Goal: Task Accomplishment & Management: Manage account settings

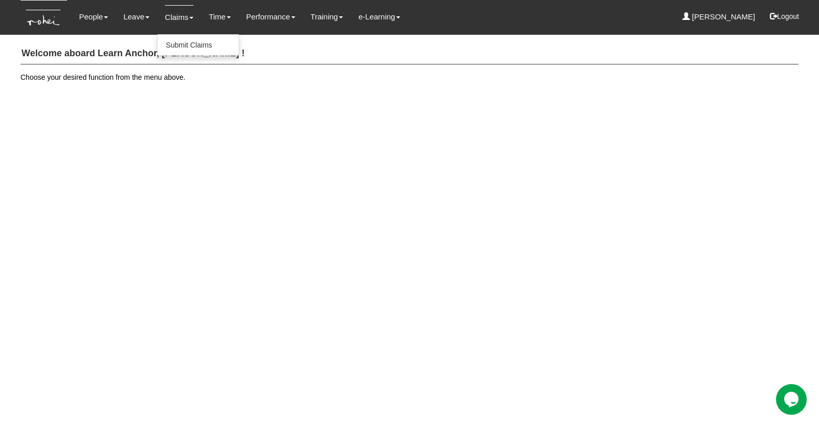
click at [170, 18] on link "Claims" at bounding box center [179, 17] width 29 height 24
click at [172, 47] on link "Submit Claims" at bounding box center [198, 45] width 81 height 20
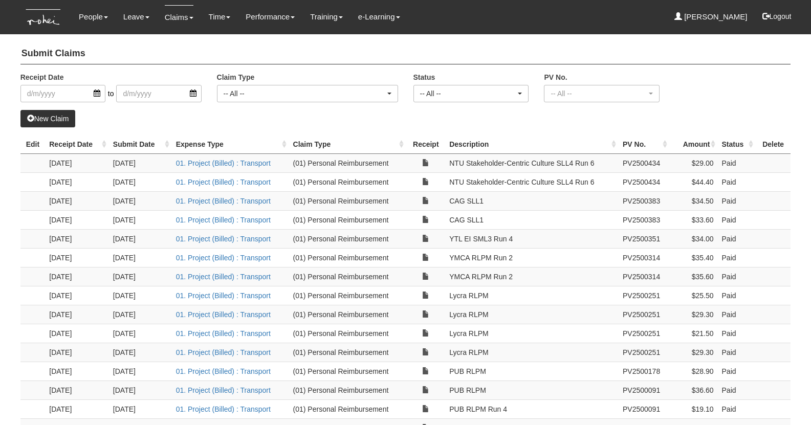
select select "50"
click at [214, 21] on link "Time" at bounding box center [220, 17] width 22 height 24
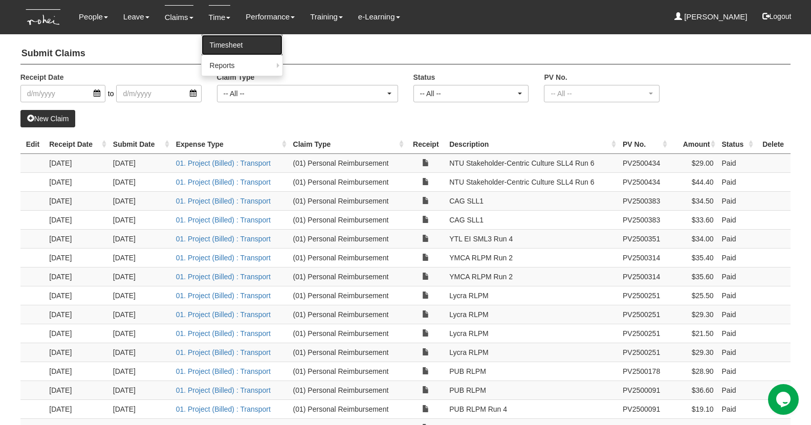
click at [221, 45] on link "Timesheet" at bounding box center [242, 45] width 81 height 20
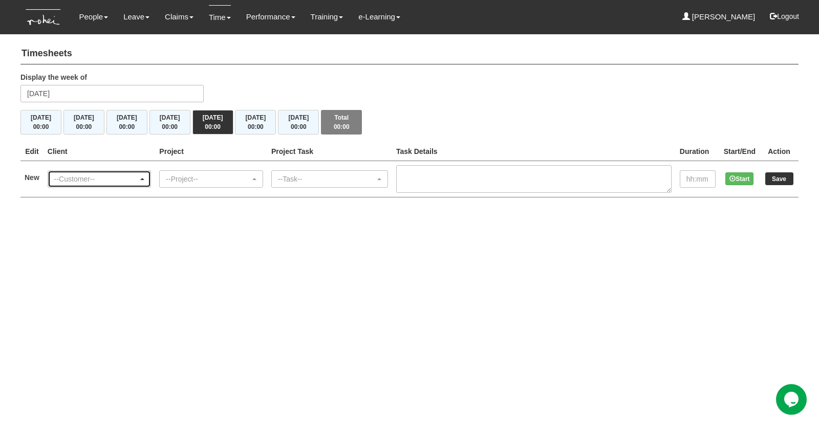
click at [144, 178] on span "button" at bounding box center [142, 179] width 4 height 2
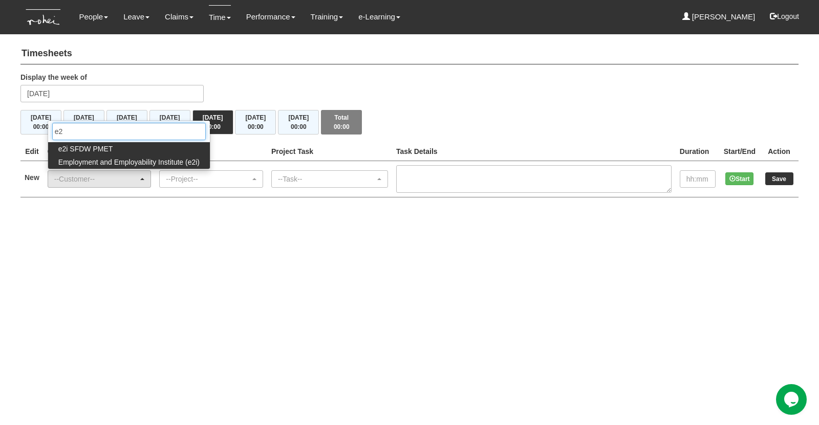
type input "e2"
click at [90, 159] on span "Employment and Employability Institute (e2i)" at bounding box center [128, 162] width 141 height 10
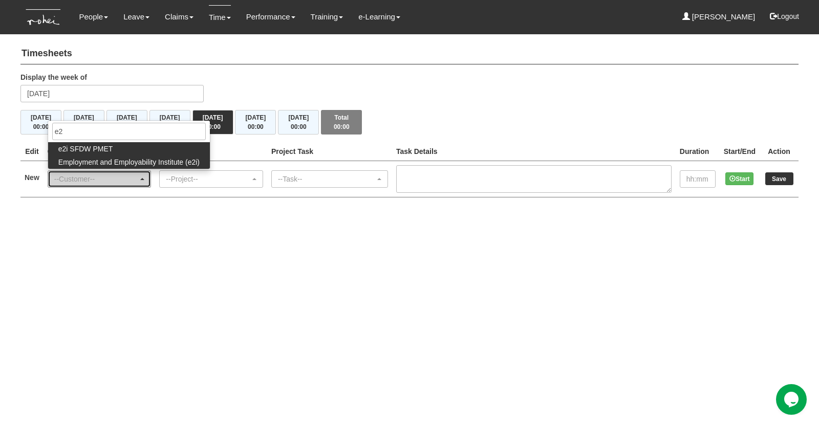
select select "48"
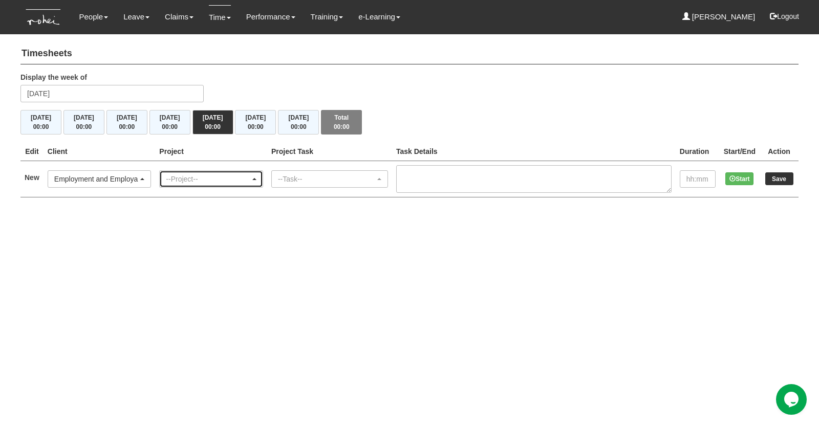
click at [204, 179] on div "--Project--" at bounding box center [208, 179] width 84 height 10
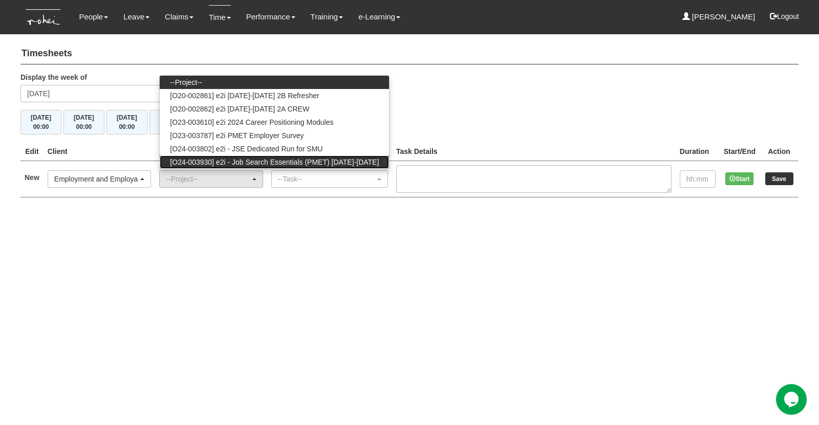
click at [245, 159] on span "[O24-003930] e2i - Job Search Essentials (PMET) 2024-2025" at bounding box center [274, 162] width 209 height 10
select select "2546"
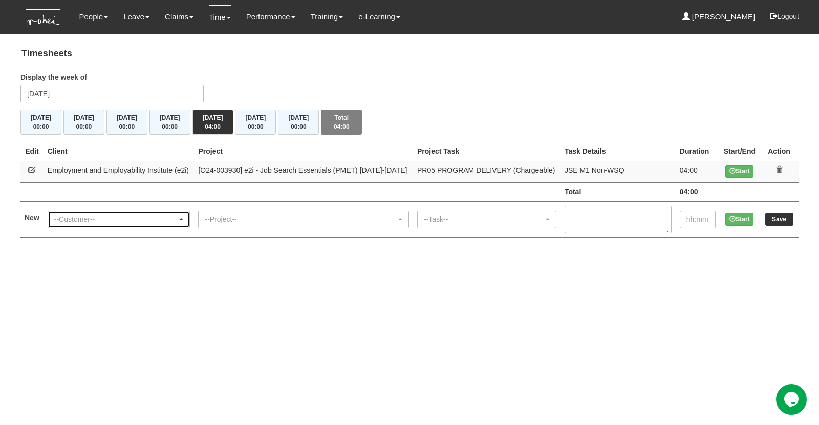
click at [184, 221] on div "--Customer--" at bounding box center [118, 219] width 129 height 10
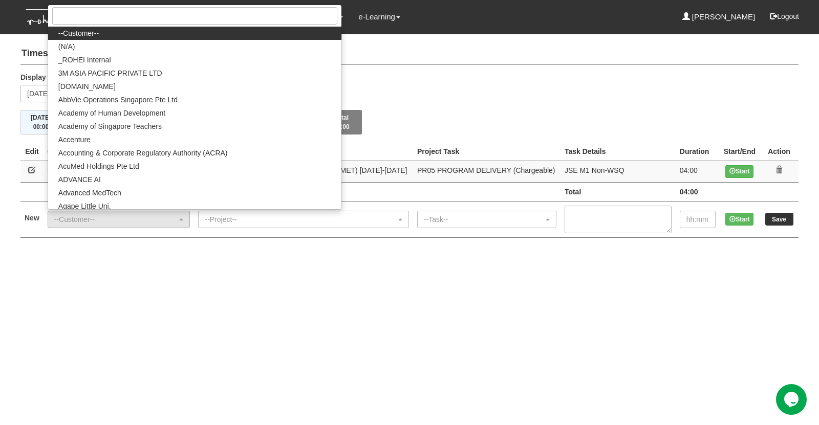
click at [178, 258] on html "Toggle navigation People Personal Information Staff Directory Leave Apply for L…" at bounding box center [409, 129] width 819 height 258
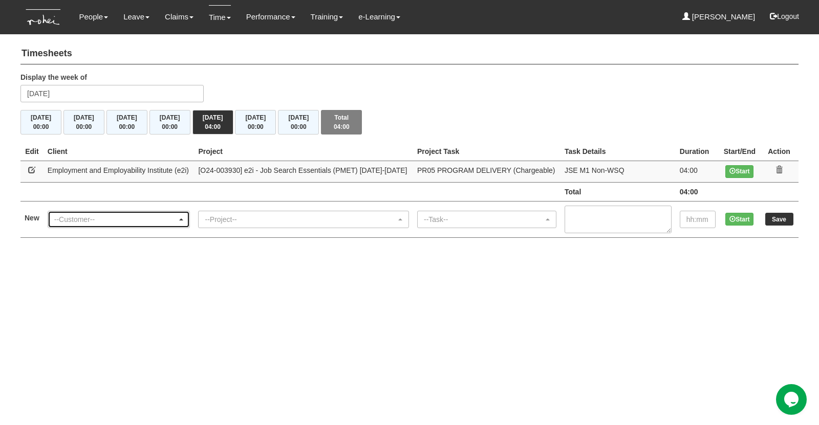
click at [183, 218] on span "button" at bounding box center [181, 219] width 4 height 2
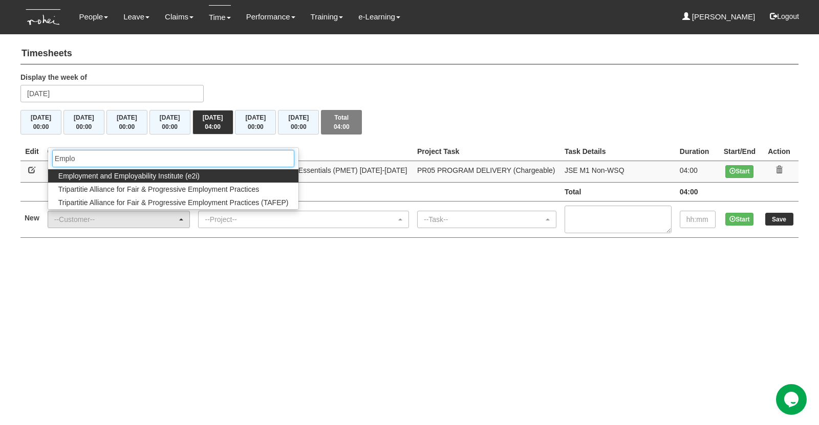
type input "Emplo"
click at [171, 177] on span "Employment and Employability Institute (e2i)" at bounding box center [128, 176] width 141 height 10
select select "48"
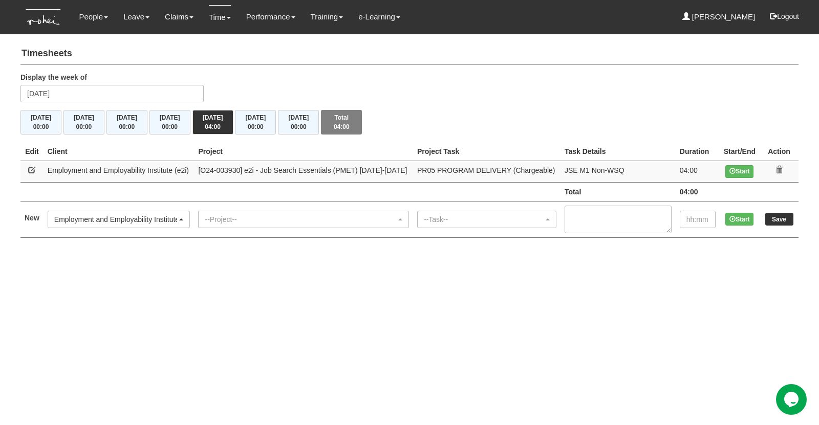
click at [260, 217] on div "--Project--" at bounding box center [300, 219] width 191 height 10
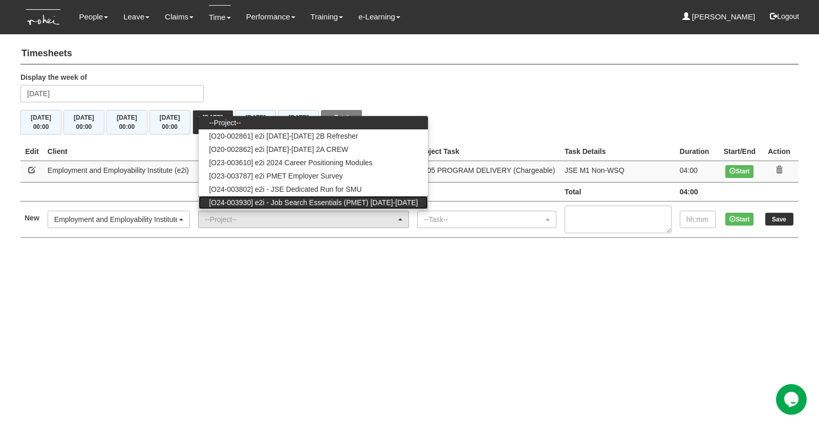
click at [346, 203] on span "[O24-003930] e2i - Job Search Essentials (PMET) 2024-2025" at bounding box center [313, 203] width 209 height 10
select select "2546"
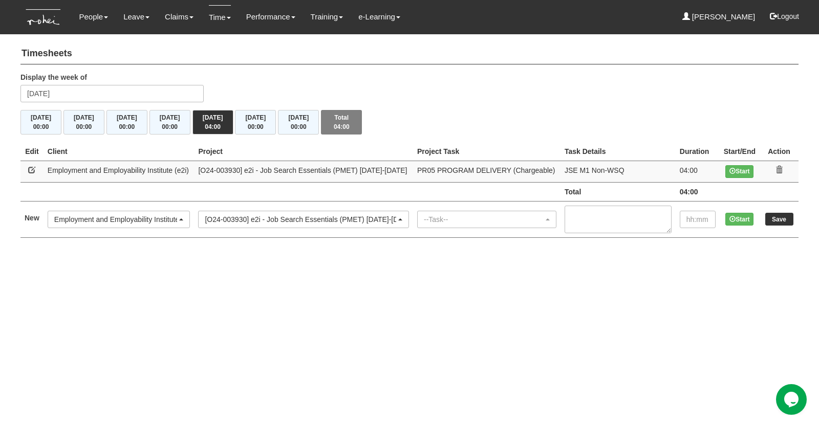
click at [322, 258] on html "Toggle navigation People Personal Information Staff Directory Leave Apply for L…" at bounding box center [409, 129] width 819 height 258
click at [456, 214] on div "--Task--" at bounding box center [484, 219] width 120 height 10
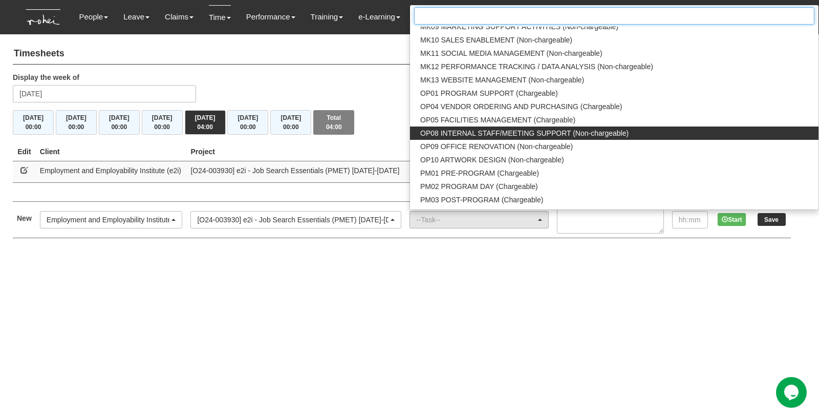
scroll to position [972, 0]
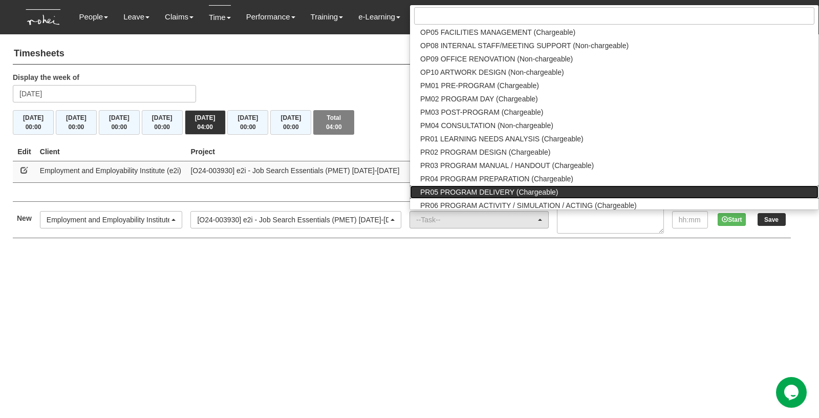
click at [469, 191] on span "PR05 PROGRAM DELIVERY (Chargeable)" at bounding box center [489, 192] width 138 height 10
select select "89"
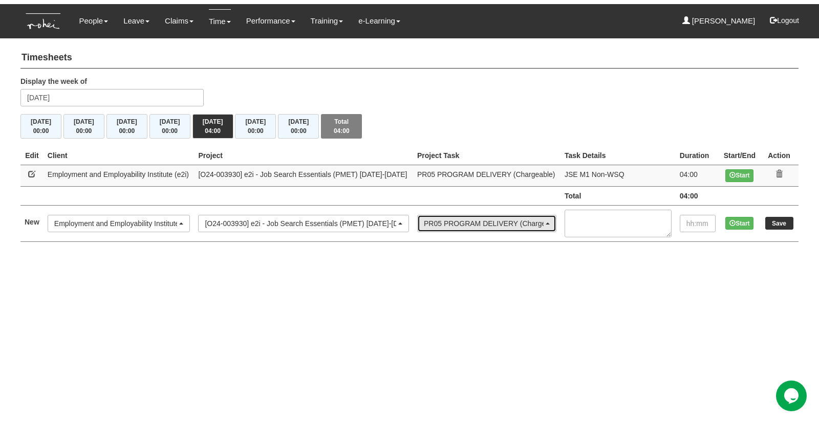
scroll to position [0, 0]
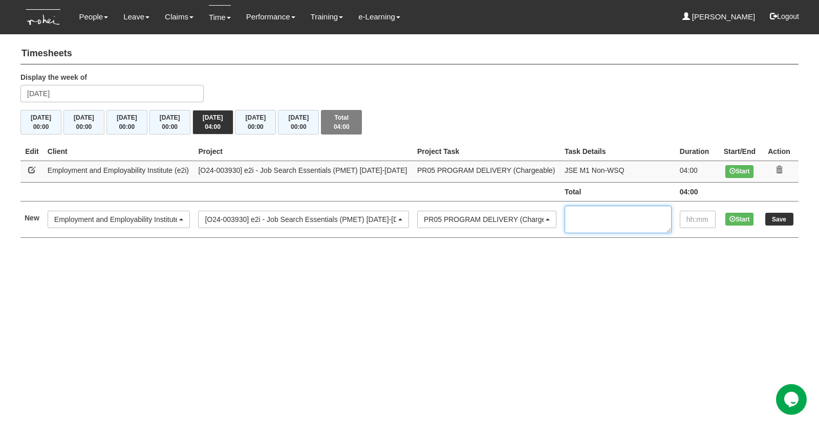
click at [589, 211] on textarea at bounding box center [617, 220] width 107 height 28
type textarea "JSE M1 Non-WSQ"
click at [778, 169] on icon at bounding box center [778, 169] width 7 height 7
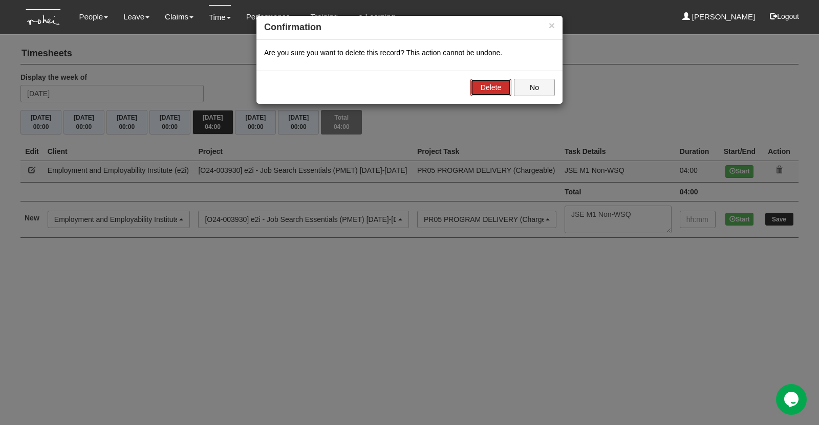
click at [496, 86] on link "Delete" at bounding box center [490, 87] width 41 height 17
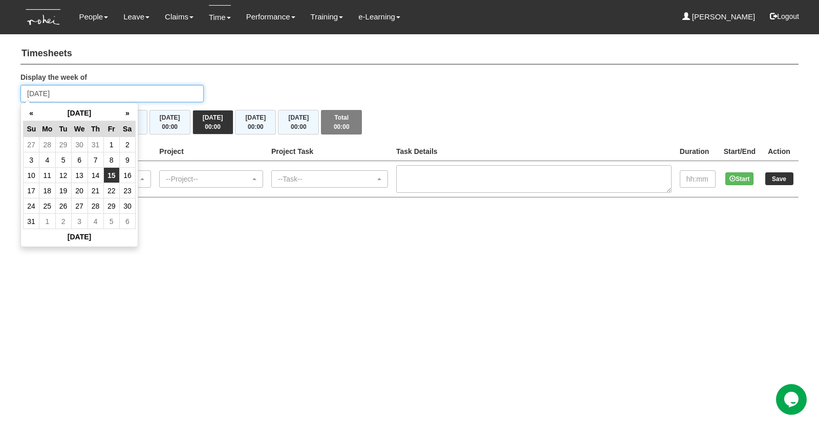
click at [129, 93] on input "[DATE]" at bounding box center [111, 93] width 183 height 17
click at [95, 157] on td "7" at bounding box center [95, 159] width 16 height 15
type input "Thursday 7 August 2025"
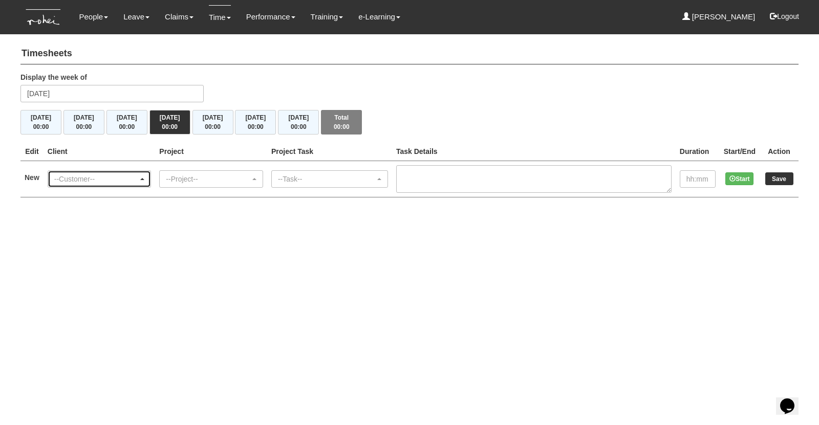
click at [82, 179] on div "--Customer--" at bounding box center [96, 179] width 84 height 10
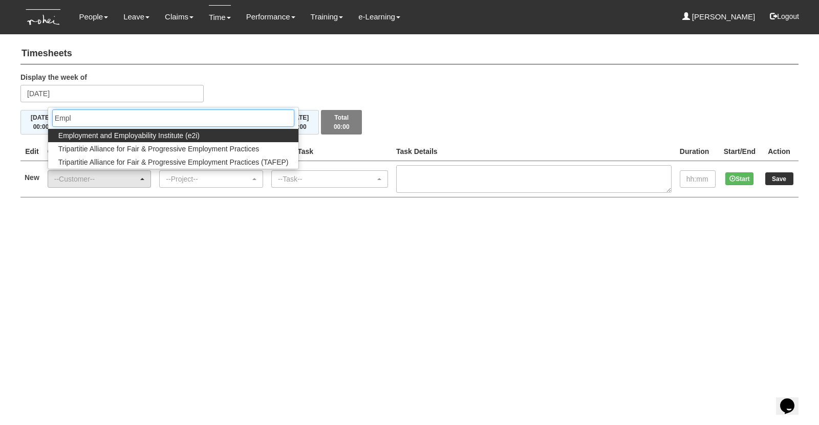
type input "Empl"
click at [80, 133] on span "Employment and Employability Institute (e2i)" at bounding box center [128, 135] width 141 height 10
select select "48"
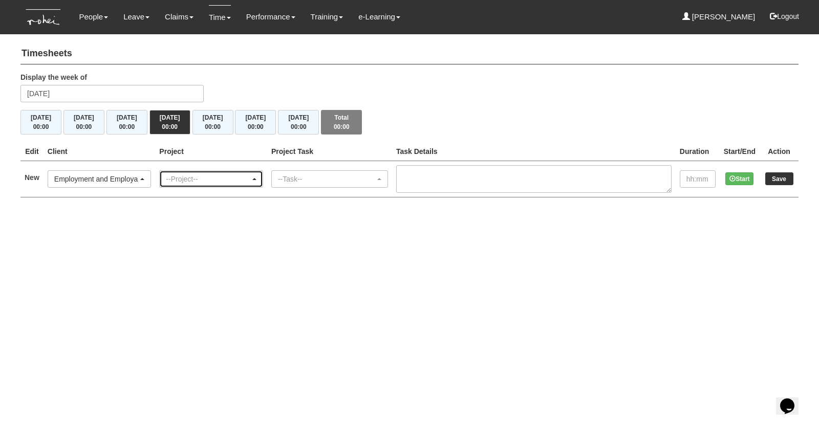
click at [199, 178] on div "--Project--" at bounding box center [208, 179] width 84 height 10
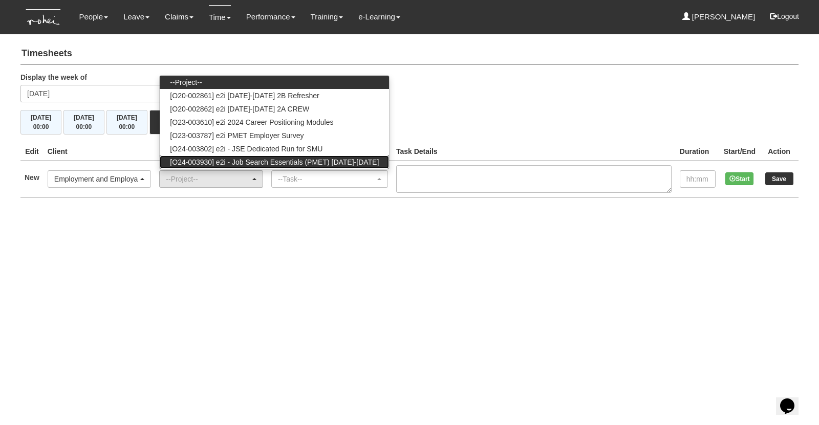
click at [280, 164] on span "[O24-003930] e2i - Job Search Essentials (PMET) [DATE]-[DATE]" at bounding box center [274, 162] width 209 height 10
select select "2546"
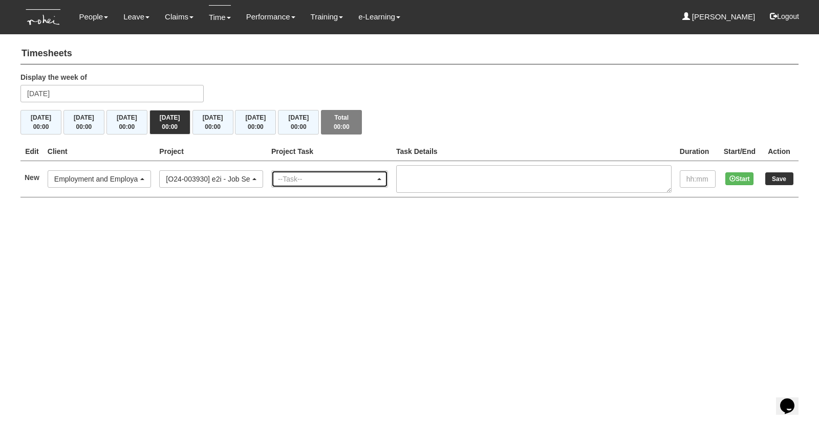
click at [313, 183] on div "--Task--" at bounding box center [330, 179] width 116 height 16
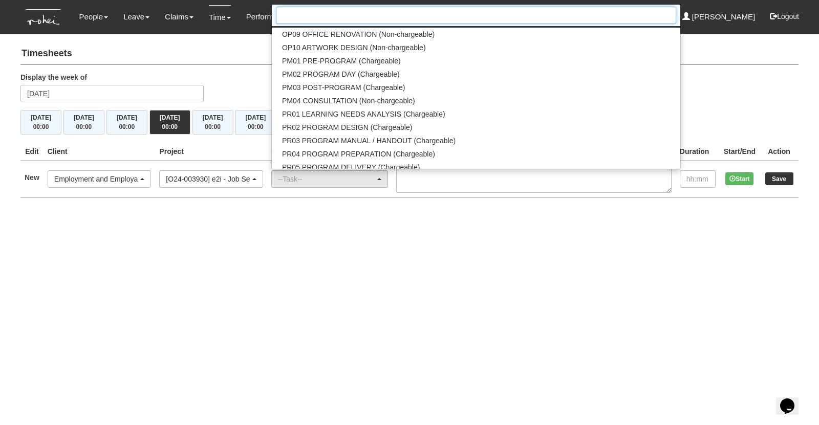
scroll to position [1075, 0]
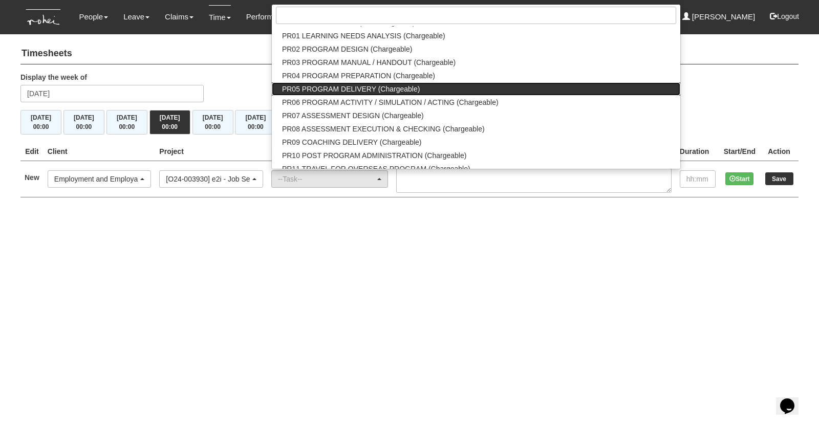
click at [359, 89] on span "PR05 PROGRAM DELIVERY (Chargeable)" at bounding box center [351, 89] width 138 height 10
select select "89"
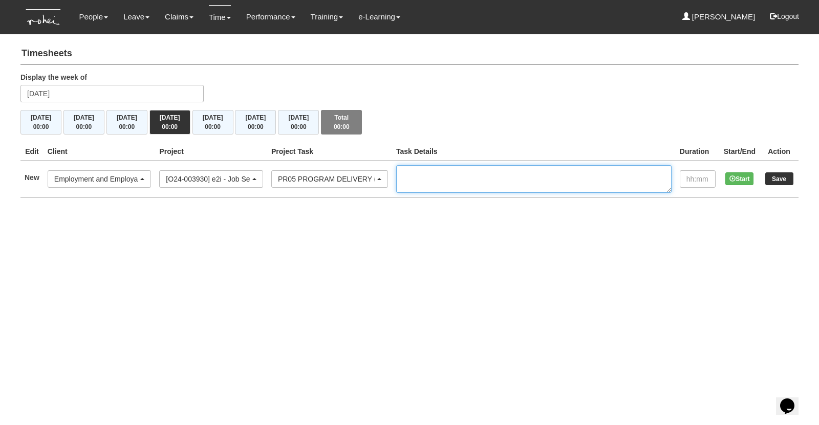
click at [461, 176] on textarea at bounding box center [533, 179] width 275 height 28
type textarea "JSE M1 Non-WSQ"
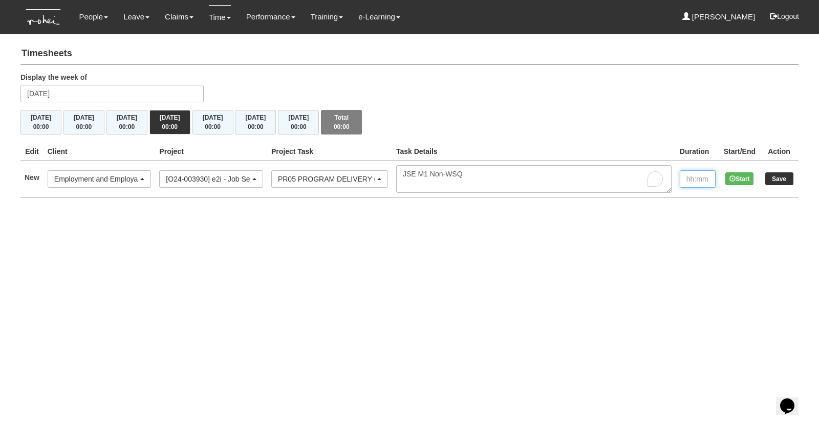
click at [692, 178] on input "text" at bounding box center [698, 178] width 36 height 17
type input "4:00"
click at [775, 180] on input "Save" at bounding box center [779, 178] width 28 height 13
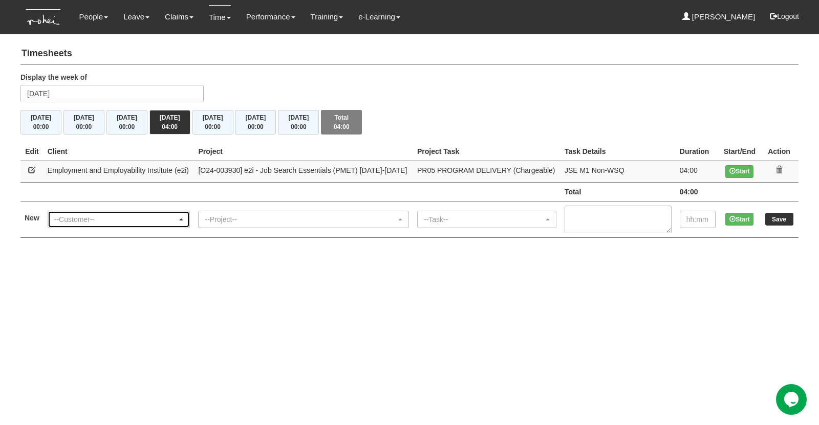
click at [91, 218] on div "--Customer--" at bounding box center [115, 219] width 123 height 10
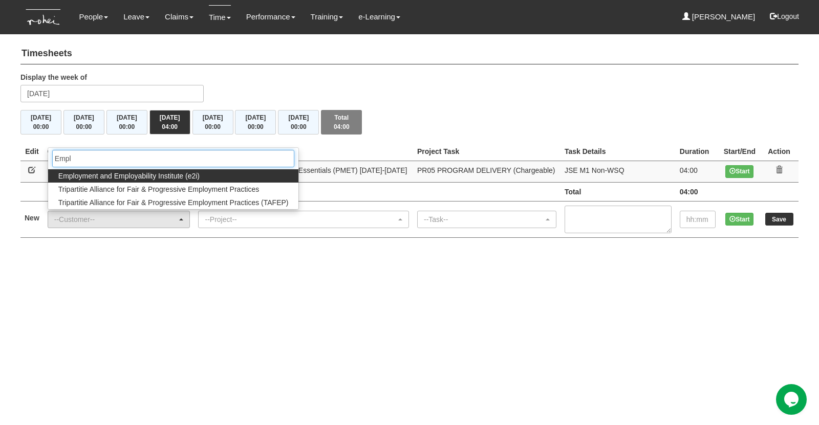
type input "Empl"
click at [118, 176] on span "Employment and Employability Institute (e2i)" at bounding box center [128, 176] width 141 height 10
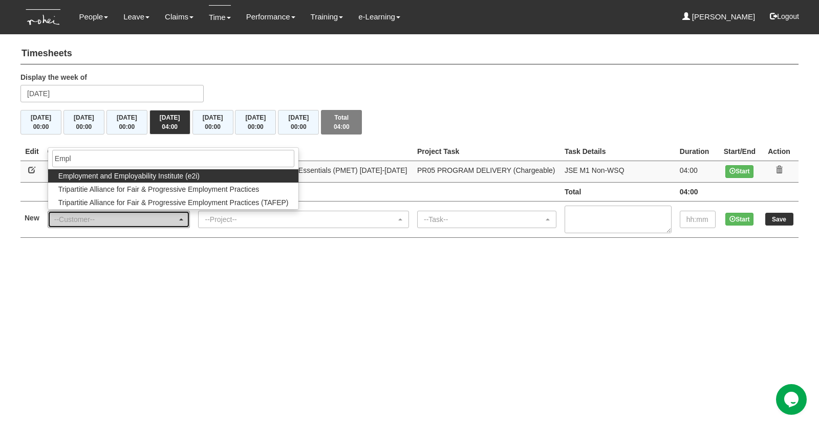
select select "48"
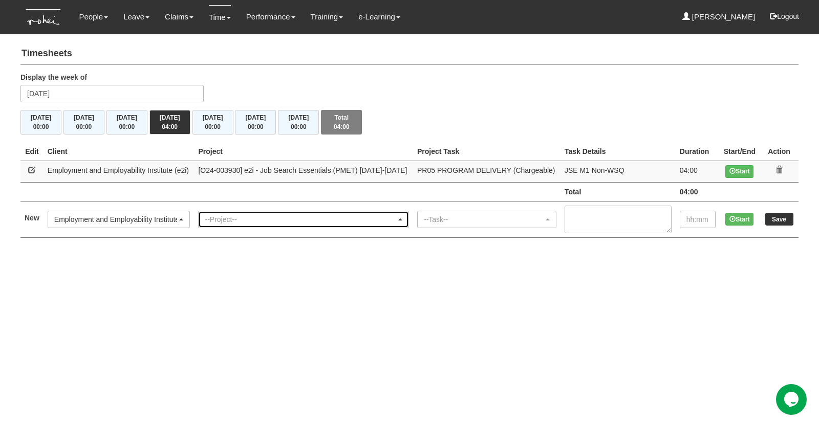
click at [238, 215] on div "--Project--" at bounding box center [300, 219] width 191 height 10
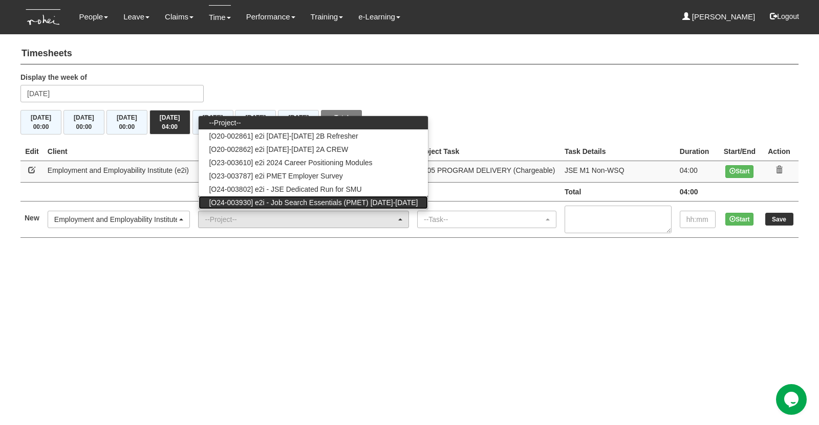
click at [327, 199] on span "[O24-003930] e2i - Job Search Essentials (PMET) [DATE]-[DATE]" at bounding box center [313, 203] width 209 height 10
select select "2546"
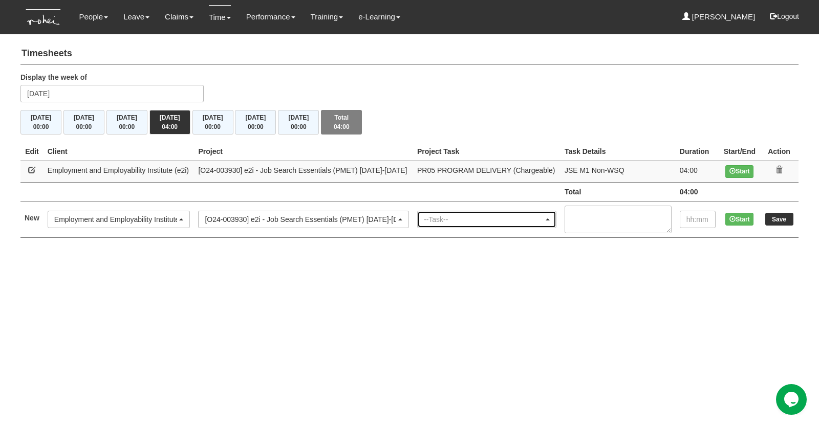
click at [468, 216] on div "--Task--" at bounding box center [484, 219] width 120 height 10
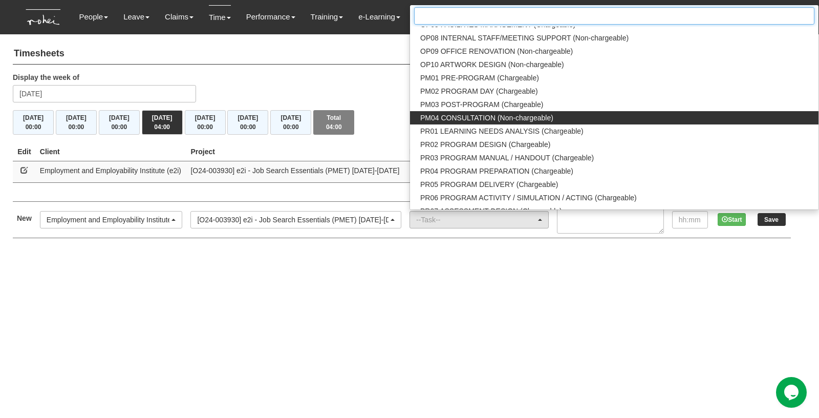
scroll to position [1023, 0]
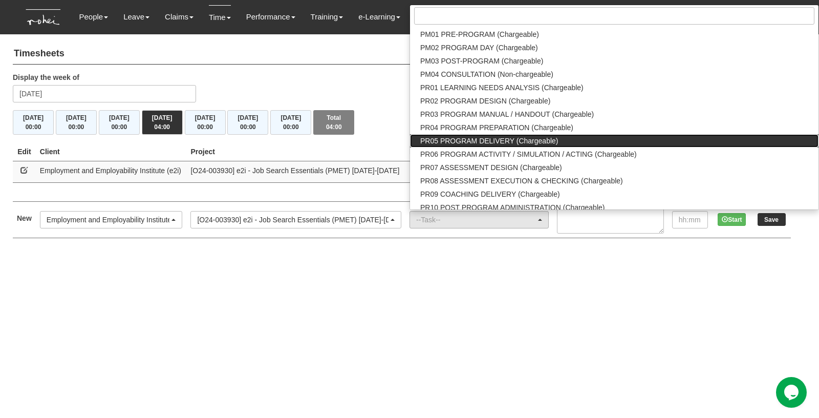
click at [487, 141] on span "PR05 PROGRAM DELIVERY (Chargeable)" at bounding box center [489, 141] width 138 height 10
select select "89"
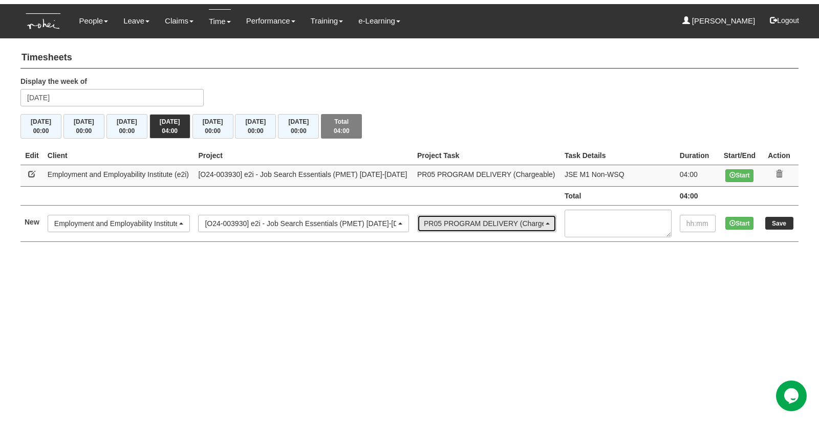
scroll to position [0, 0]
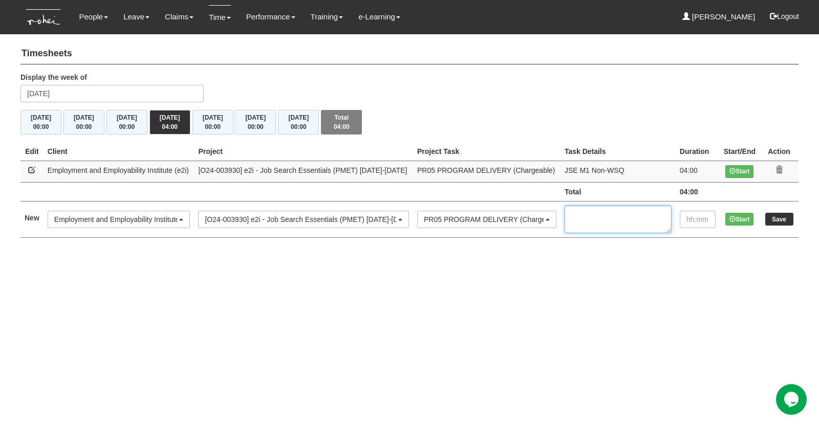
click at [606, 221] on textarea at bounding box center [617, 220] width 107 height 28
type textarea "JSE M2 Non-WSQ"
click at [695, 218] on input "text" at bounding box center [698, 219] width 36 height 17
type input "4:00"
click at [779, 217] on input "Save" at bounding box center [779, 219] width 28 height 13
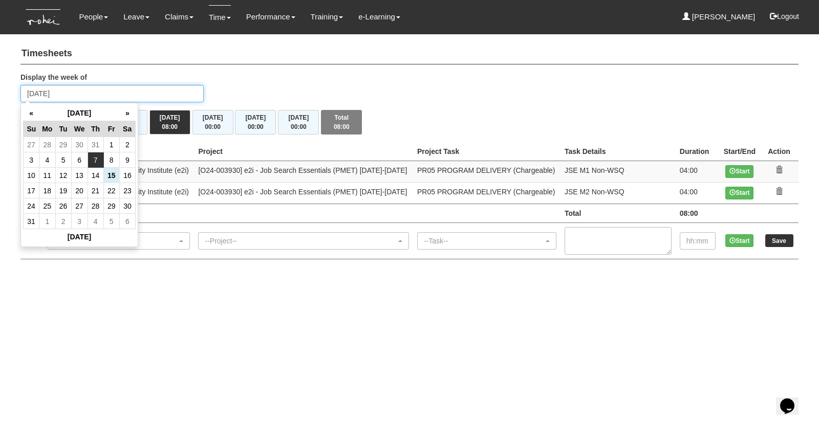
click at [120, 90] on input "[DATE]" at bounding box center [111, 93] width 183 height 17
click at [64, 174] on td "12" at bounding box center [63, 175] width 16 height 15
type input "[DATE]"
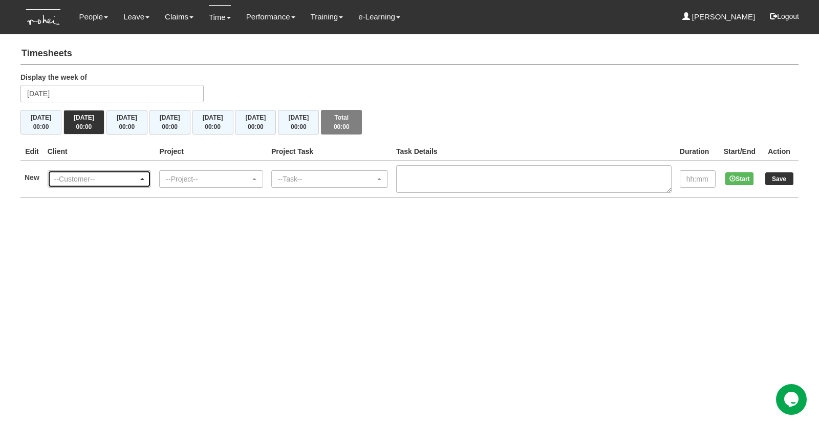
click at [117, 178] on div "--Customer--" at bounding box center [96, 179] width 84 height 10
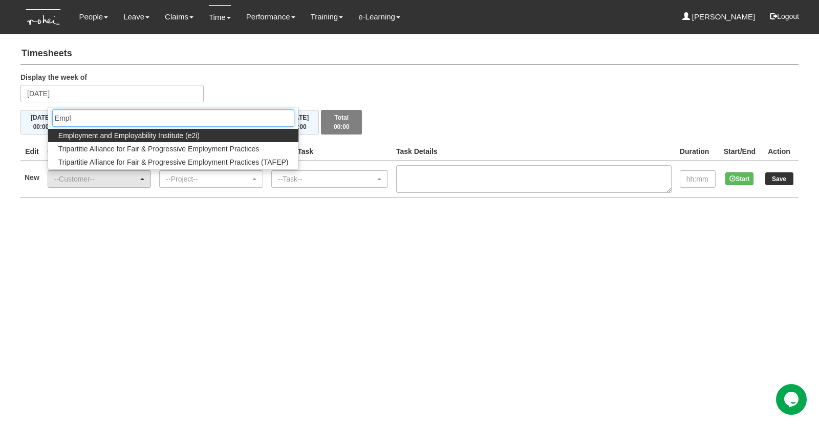
type input "Empl"
click at [164, 135] on span "Employment and Employability Institute (e2i)" at bounding box center [128, 135] width 141 height 10
select select "48"
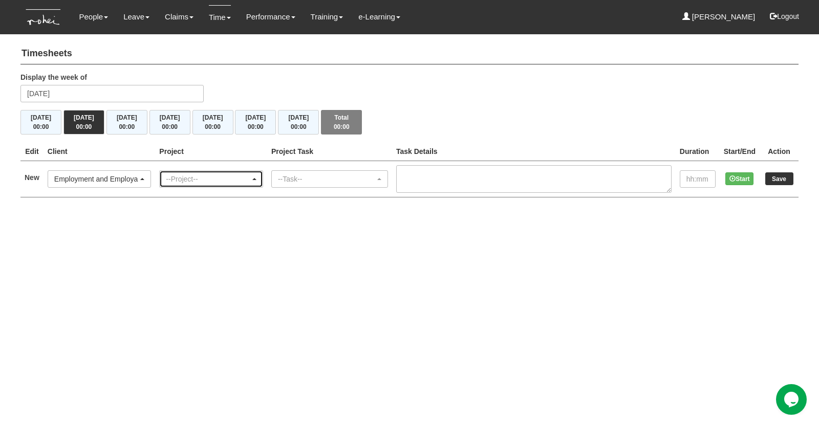
click at [204, 182] on div "--Project--" at bounding box center [208, 179] width 84 height 10
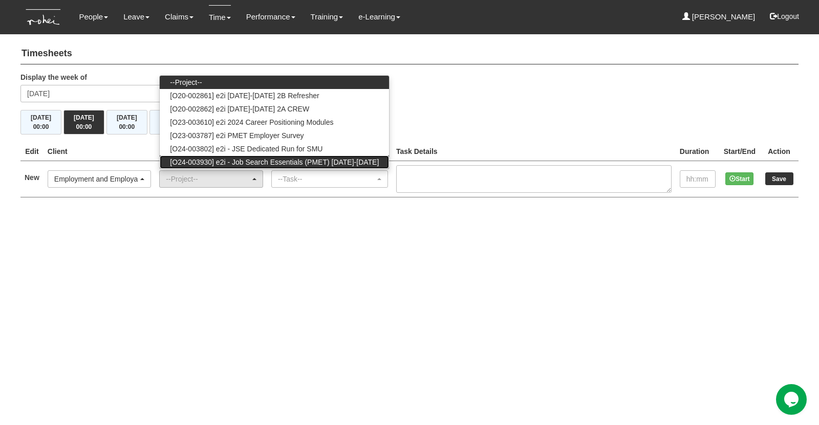
click at [262, 159] on span "[O24-003930] e2i - Job Search Essentials (PMET) 2024-2025" at bounding box center [274, 162] width 209 height 10
select select "2546"
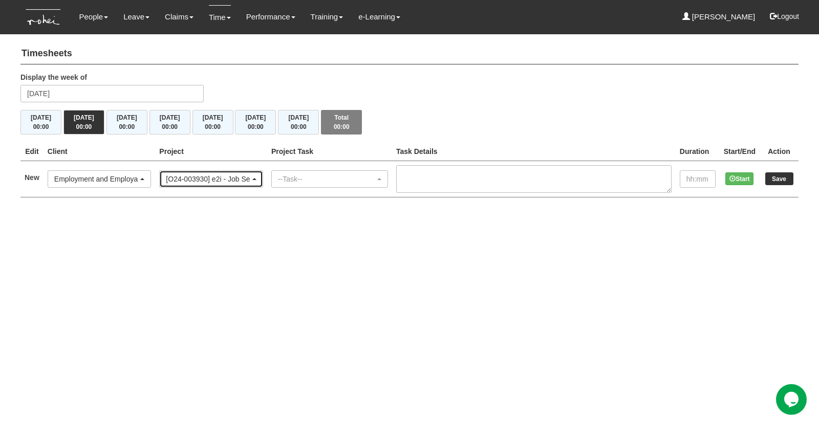
click at [250, 181] on div "[O24-003930] e2i - Job Search Essentials (PMET) 2024-2025" at bounding box center [208, 179] width 84 height 10
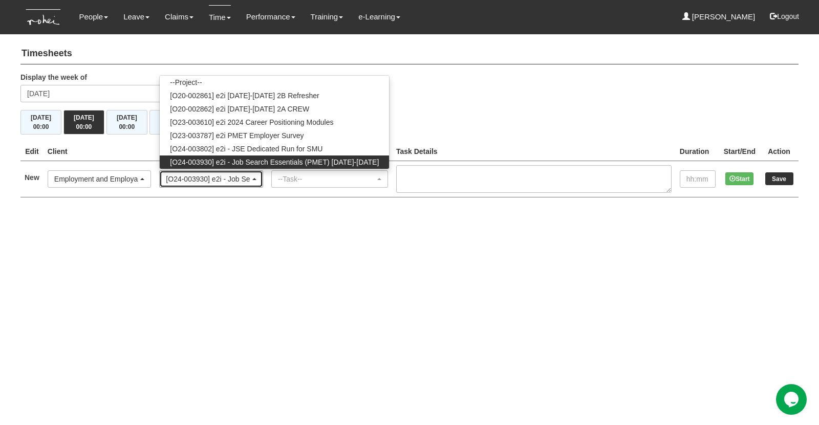
click at [250, 181] on div "[O24-003930] e2i - Job Search Essentials (PMET) 2024-2025" at bounding box center [208, 179] width 84 height 10
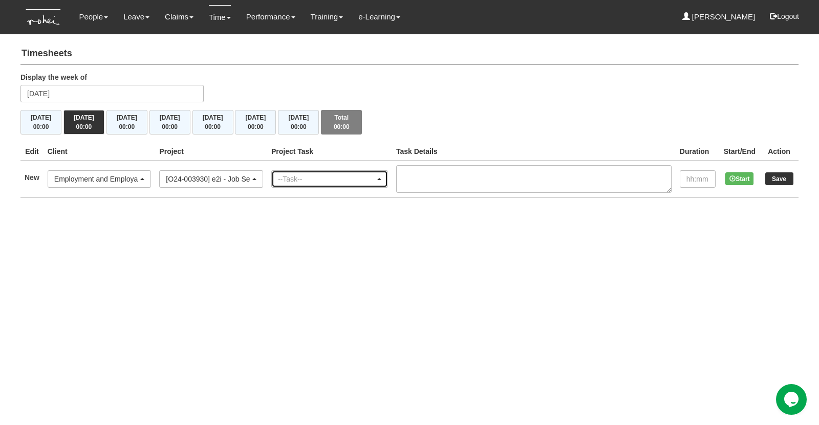
click at [320, 182] on div "--Task--" at bounding box center [326, 179] width 97 height 10
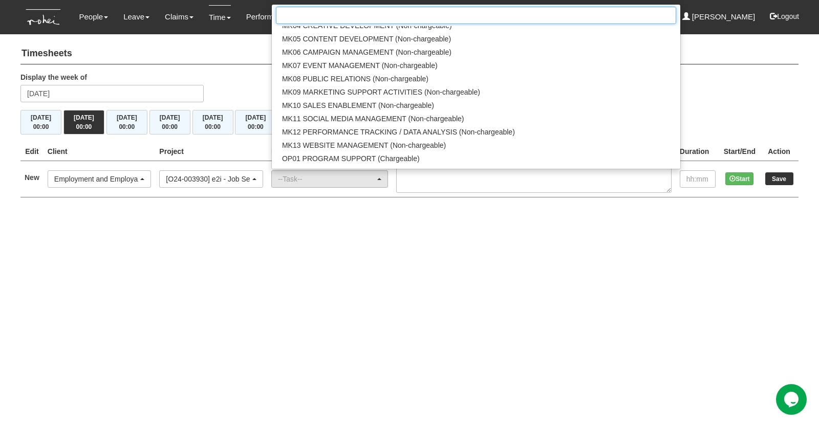
scroll to position [1023, 0]
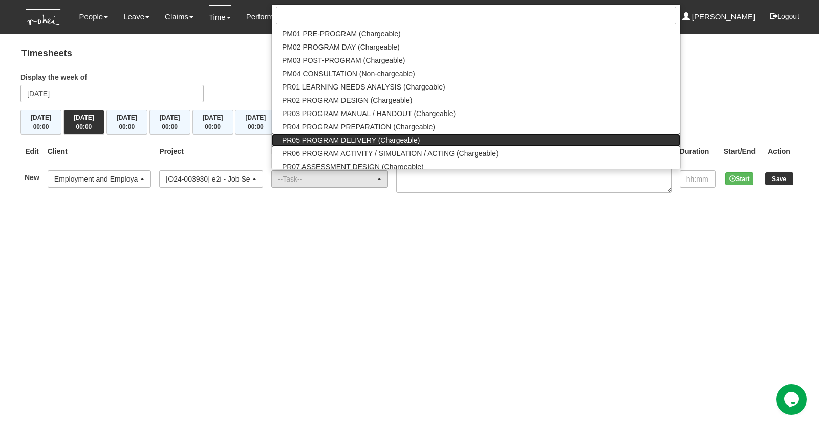
click at [337, 143] on span "PR05 PROGRAM DELIVERY (Chargeable)" at bounding box center [351, 140] width 138 height 10
select select "89"
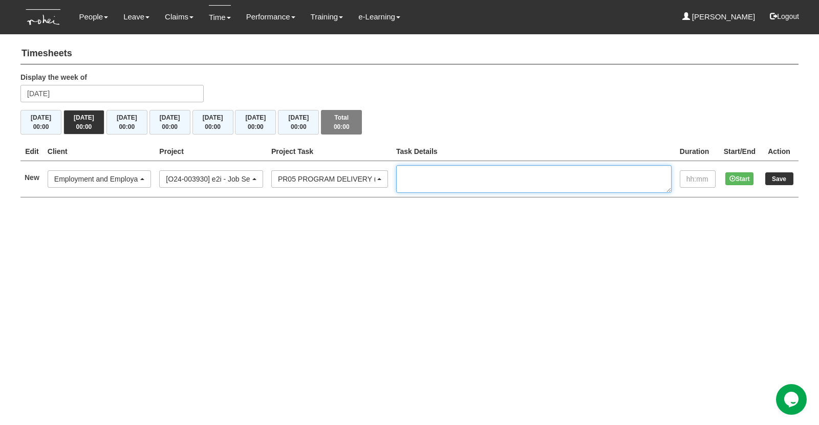
click at [432, 171] on textarea at bounding box center [533, 179] width 275 height 28
type textarea "JSE M2 Non-WSQ"
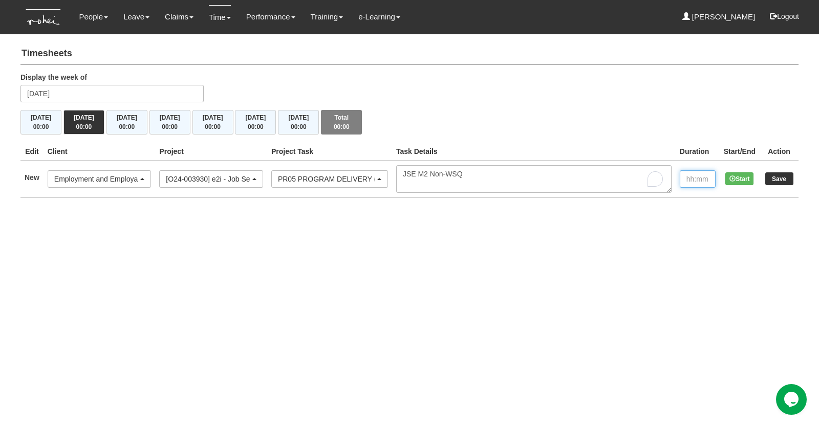
click at [696, 180] on input "text" at bounding box center [698, 178] width 36 height 17
type input "4:00"
click at [776, 177] on input "Save" at bounding box center [779, 178] width 28 height 13
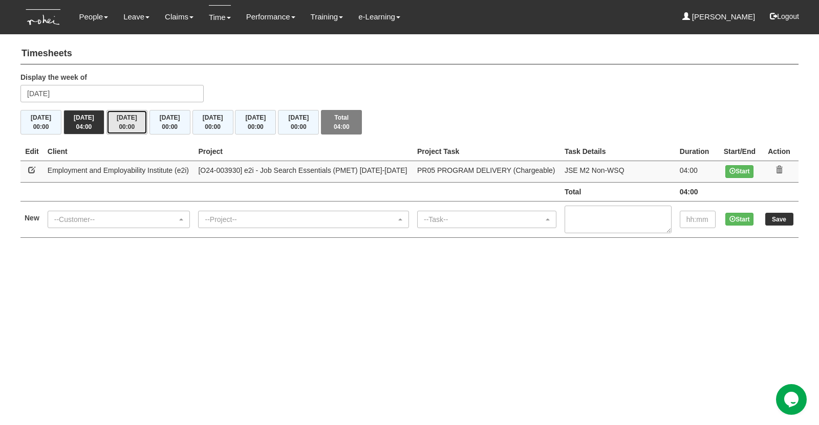
click at [126, 123] on span "00:00" at bounding box center [127, 126] width 16 height 7
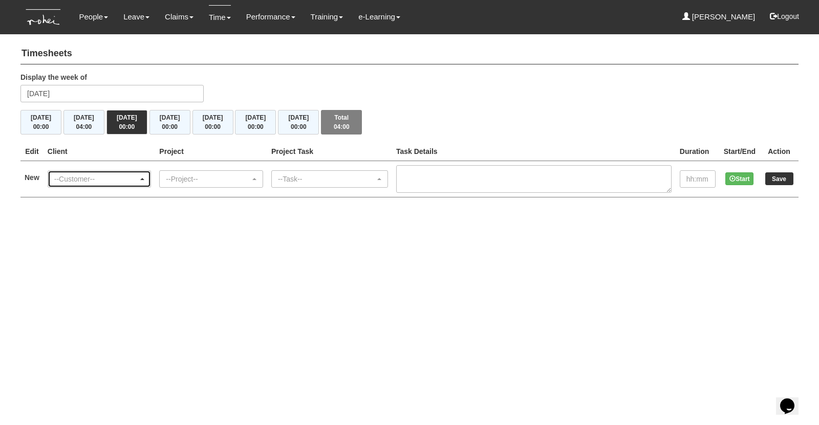
click at [115, 175] on div "--Customer--" at bounding box center [96, 179] width 84 height 10
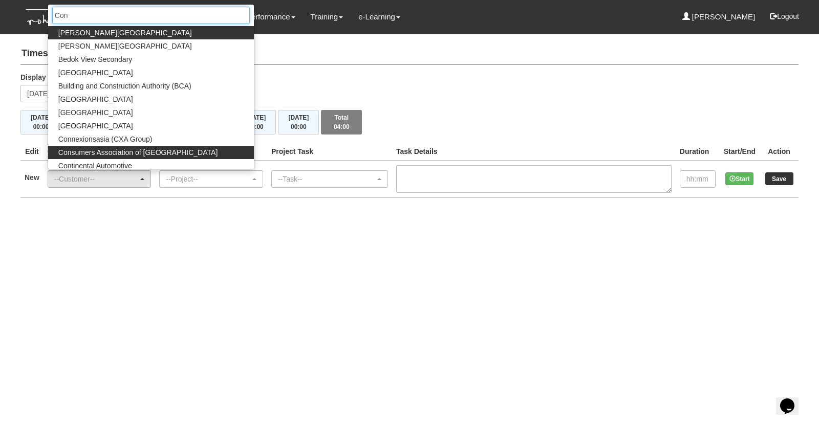
type input "Con"
click at [132, 156] on span "Consumers Association of [GEOGRAPHIC_DATA]" at bounding box center [137, 152] width 159 height 10
select select "826"
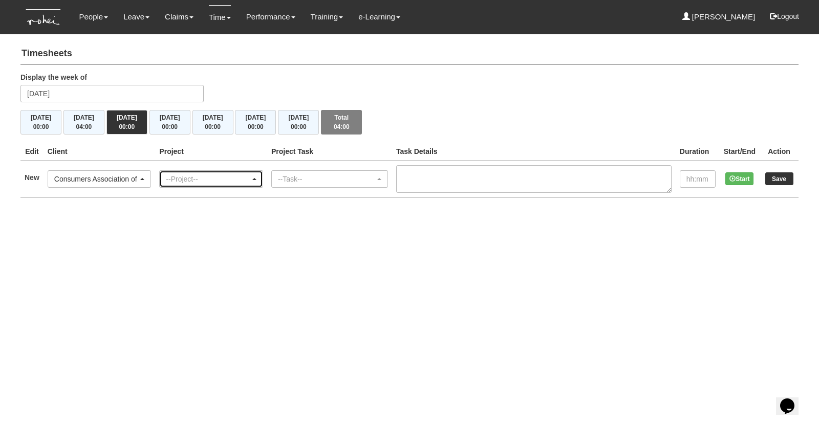
click at [208, 184] on div "--Project--" at bounding box center [211, 179] width 103 height 16
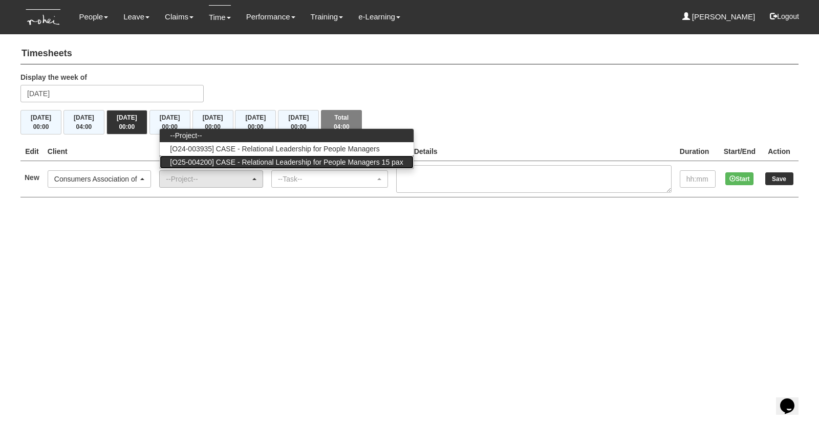
click at [260, 161] on span "[O25-004200] CASE - Relational Leadership for People Managers 15 pax" at bounding box center [286, 162] width 233 height 10
select select "2821"
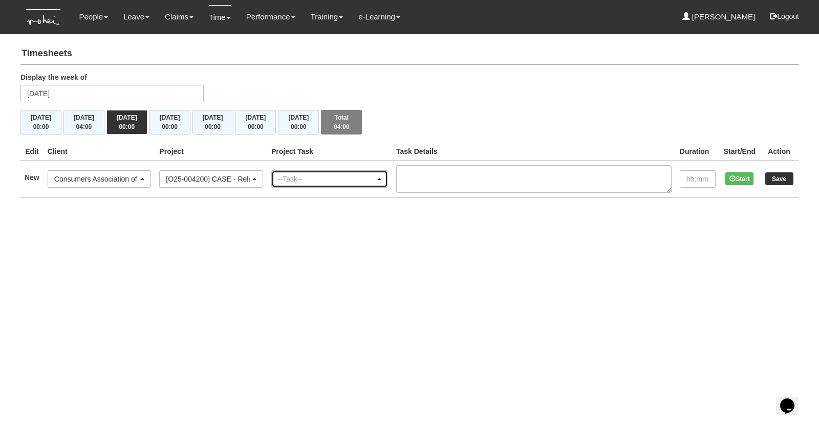
click at [309, 182] on div "--Task--" at bounding box center [326, 179] width 97 height 10
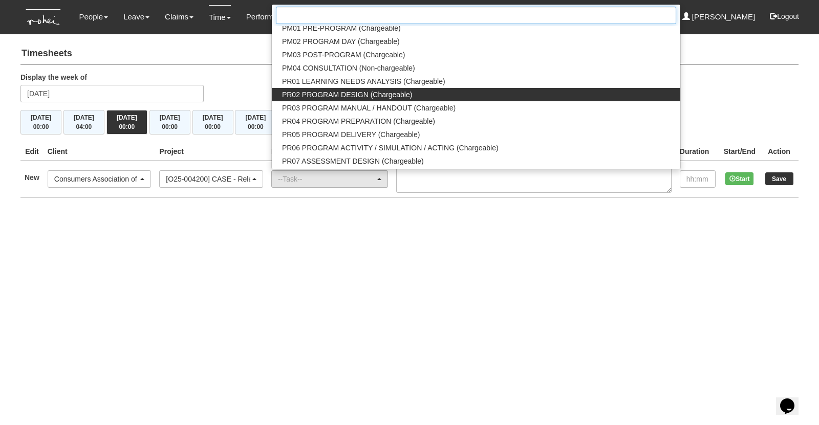
scroll to position [1126, 0]
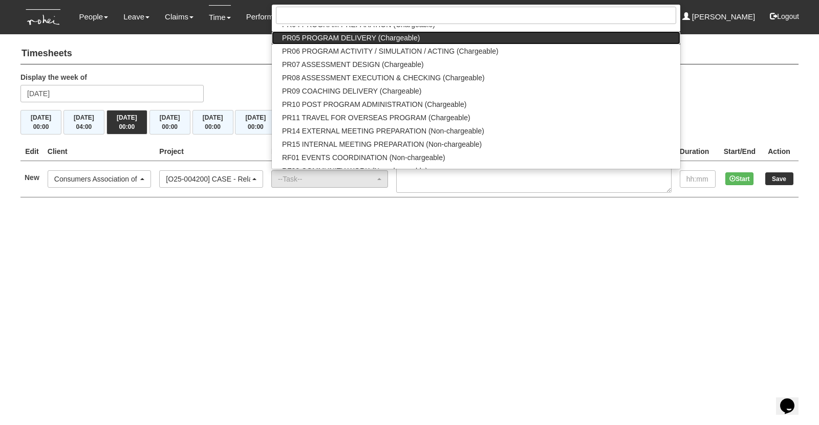
click at [344, 36] on span "PR05 PROGRAM DELIVERY (Chargeable)" at bounding box center [351, 38] width 138 height 10
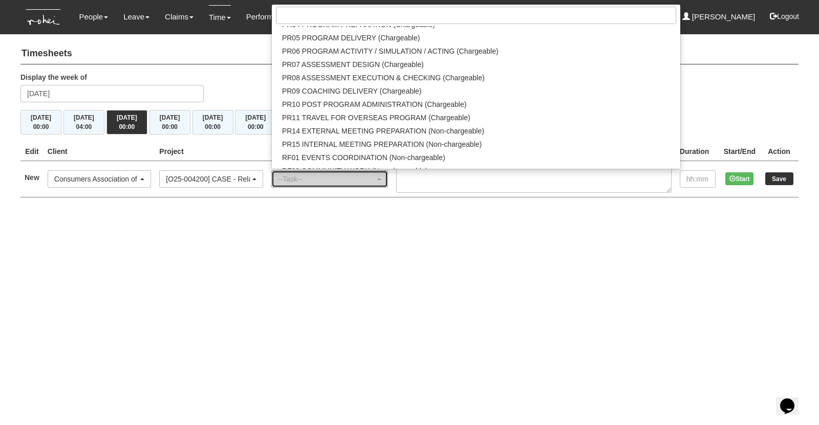
select select "89"
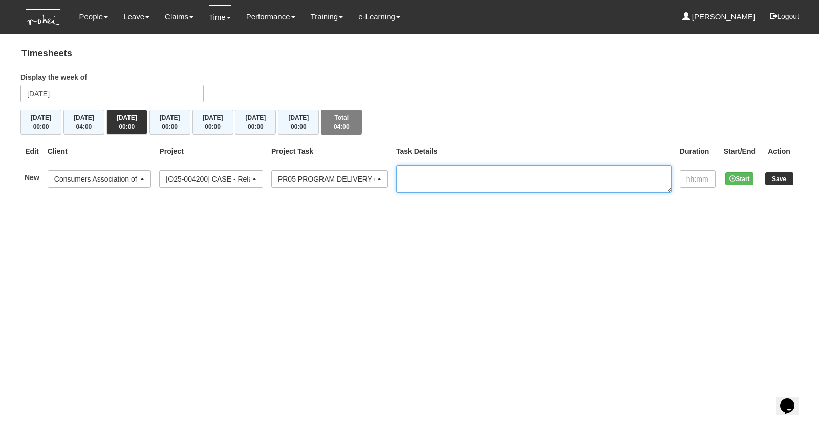
click at [472, 177] on textarea at bounding box center [533, 179] width 275 height 28
type textarea "RLPM PEL5"
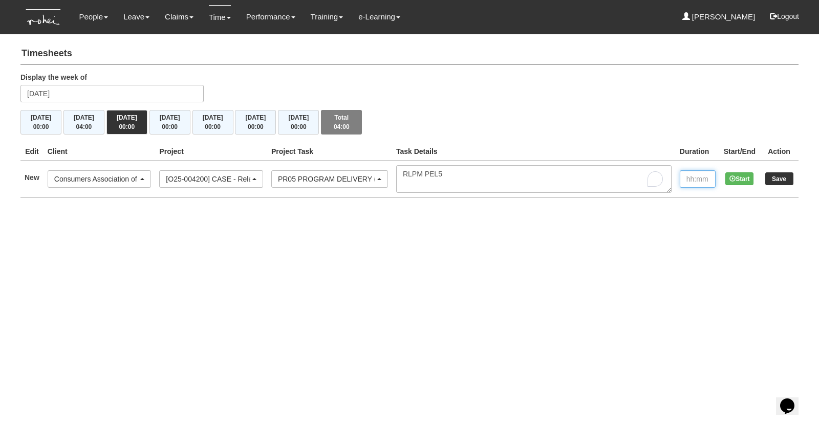
click at [706, 181] on input "text" at bounding box center [698, 178] width 36 height 17
type input "8:00"
click at [781, 180] on input "Save" at bounding box center [779, 178] width 28 height 13
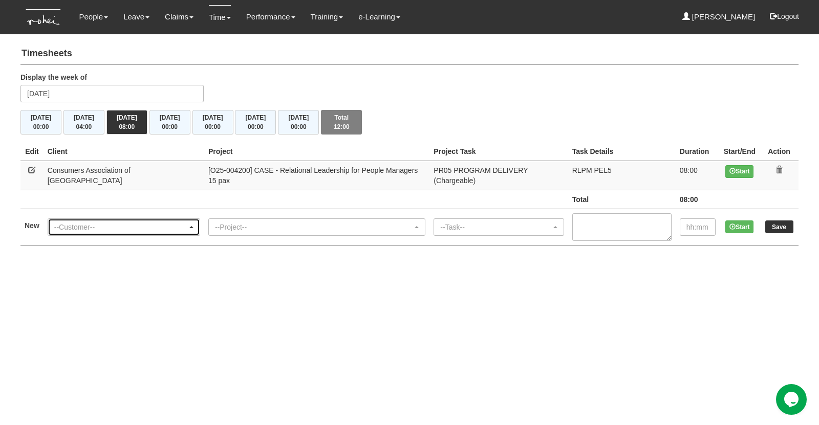
click at [94, 222] on div "--Customer--" at bounding box center [120, 227] width 133 height 10
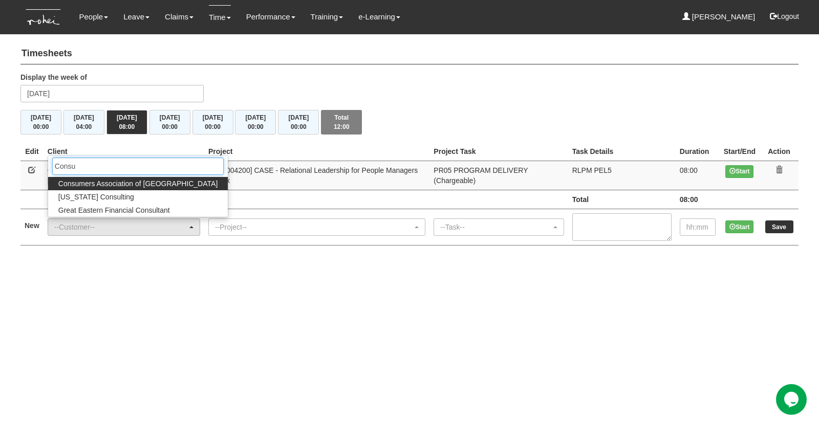
type input "Consu"
click at [138, 179] on span "Consumers Association of [GEOGRAPHIC_DATA]" at bounding box center [137, 184] width 159 height 10
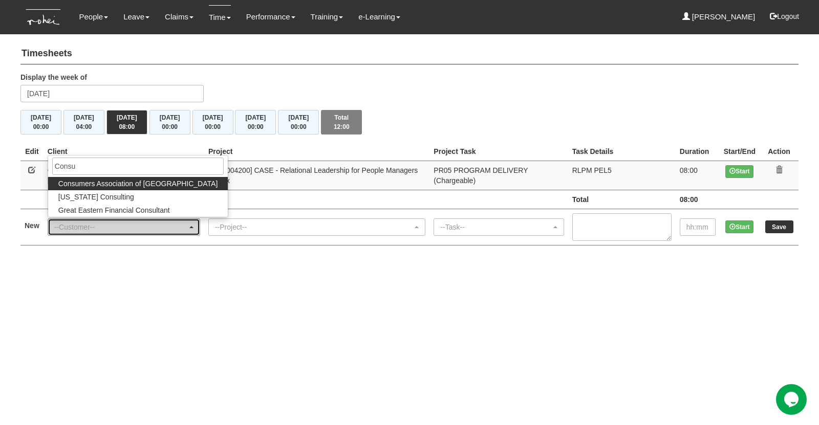
select select "826"
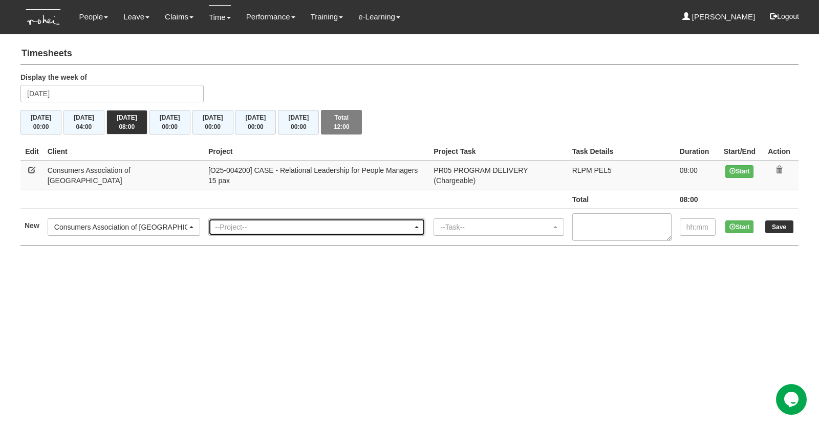
click at [215, 222] on div "--Project--" at bounding box center [314, 227] width 198 height 10
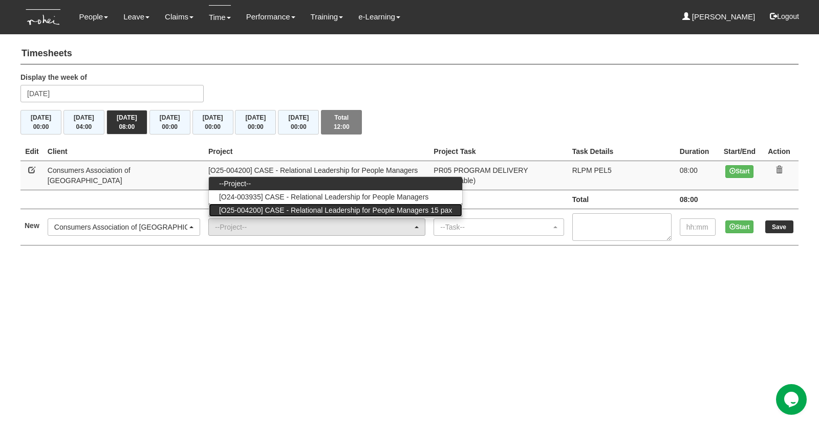
click at [287, 205] on span "[O25-004200] CASE - Relational Leadership for People Managers 15 pax" at bounding box center [335, 210] width 233 height 10
select select "2821"
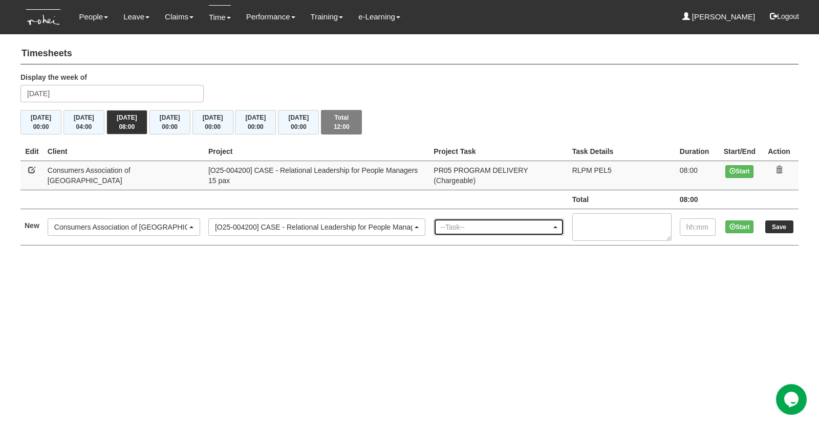
click at [466, 222] on div "--Task--" at bounding box center [495, 227] width 111 height 10
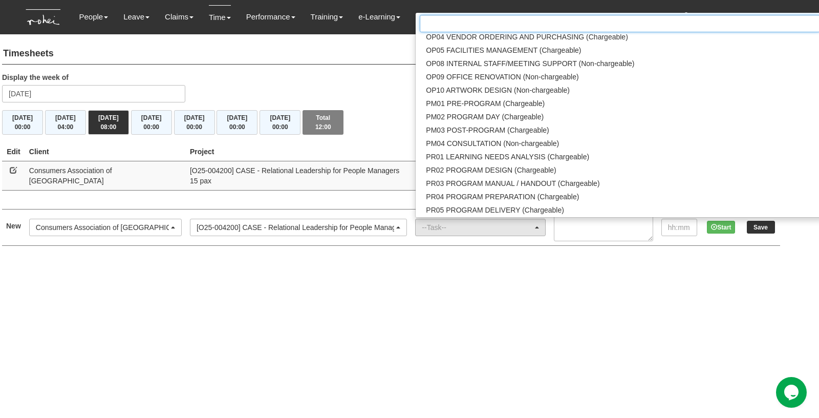
scroll to position [1023, 0]
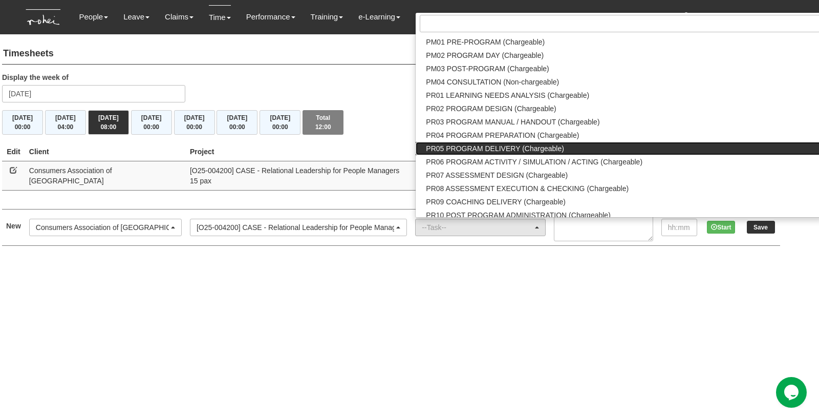
click at [472, 143] on span "PR05 PROGRAM DELIVERY (Chargeable)" at bounding box center [495, 148] width 138 height 10
select select "89"
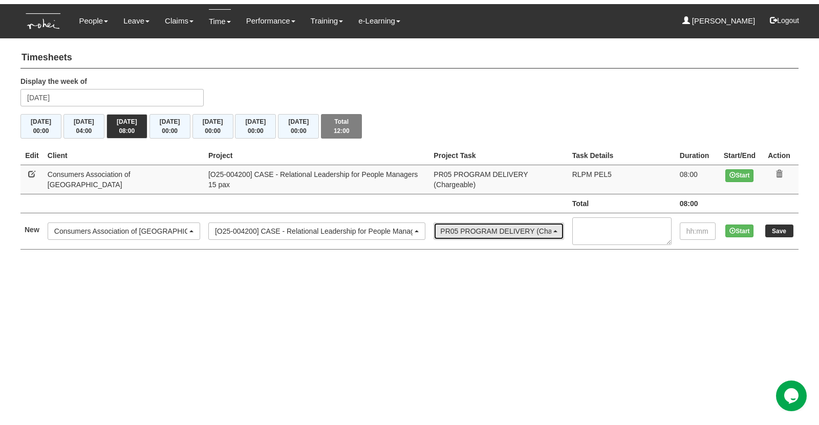
scroll to position [0, 0]
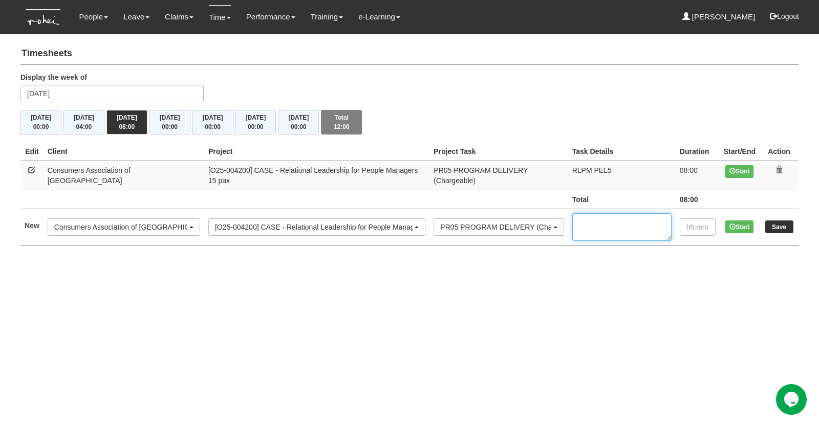
click at [585, 215] on textarea at bounding box center [621, 227] width 99 height 28
type textarea "RLPM PEL5"
click at [700, 220] on input "text" at bounding box center [698, 226] width 36 height 17
type input "8:00"
click at [172, 123] on span "00:00" at bounding box center [170, 126] width 16 height 7
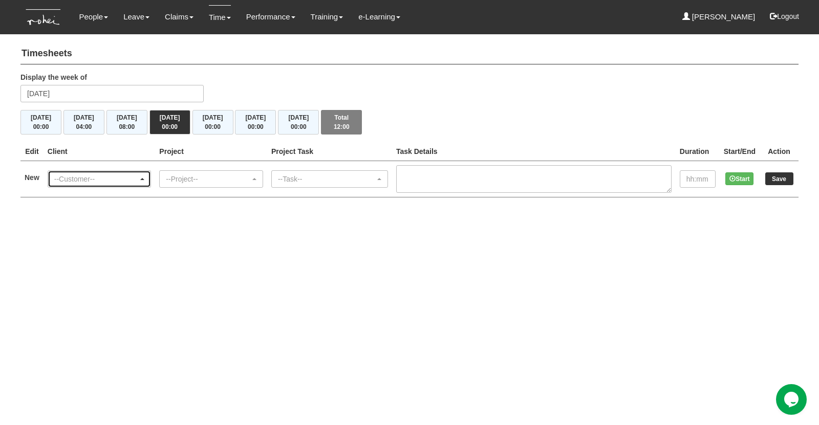
click at [98, 176] on div "--Customer--" at bounding box center [96, 179] width 84 height 10
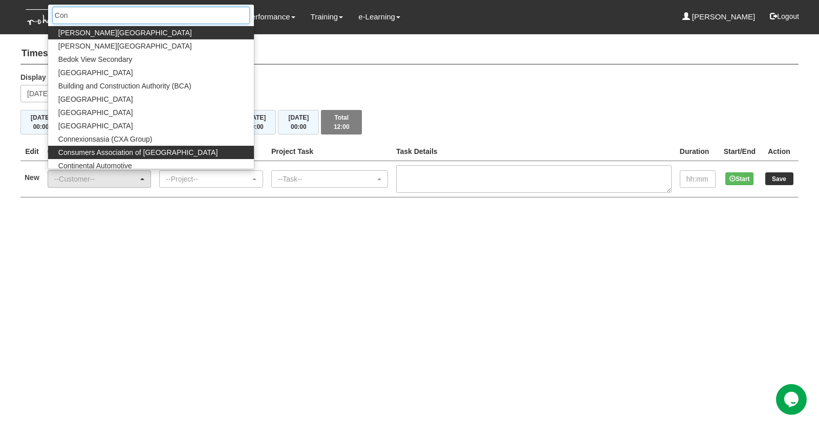
type input "Con"
click at [121, 155] on span "Consumers Association of [GEOGRAPHIC_DATA]" at bounding box center [137, 152] width 159 height 10
select select "826"
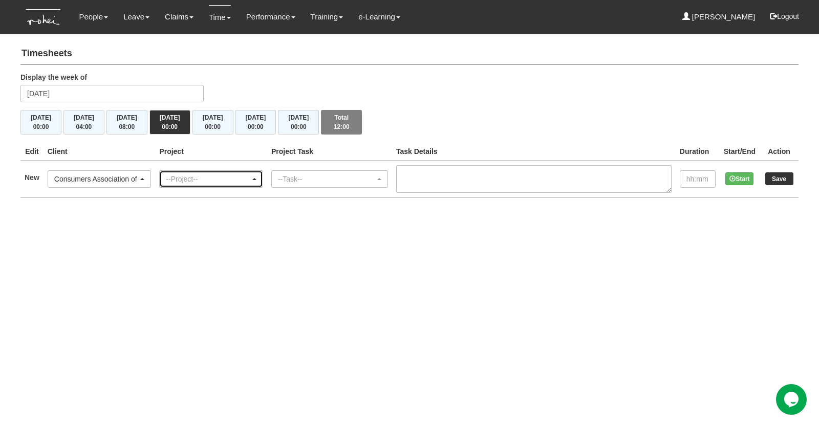
click at [195, 179] on div "--Project--" at bounding box center [208, 179] width 84 height 10
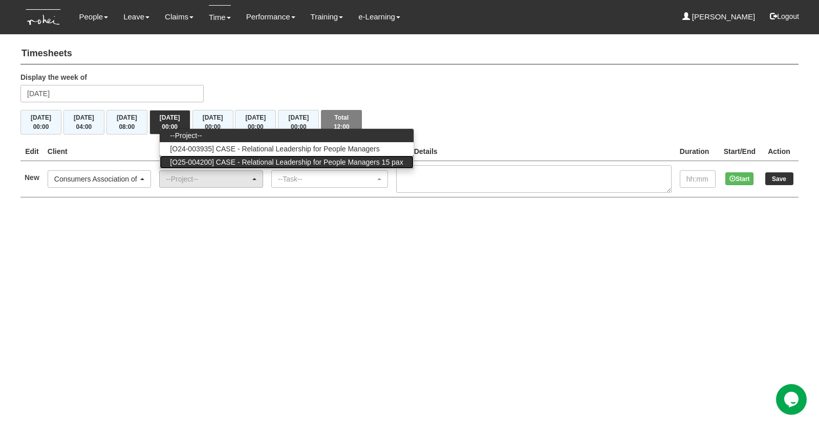
click at [292, 164] on span "[O25-004200] CASE - Relational Leadership for People Managers 15 pax" at bounding box center [286, 162] width 233 height 10
select select "2821"
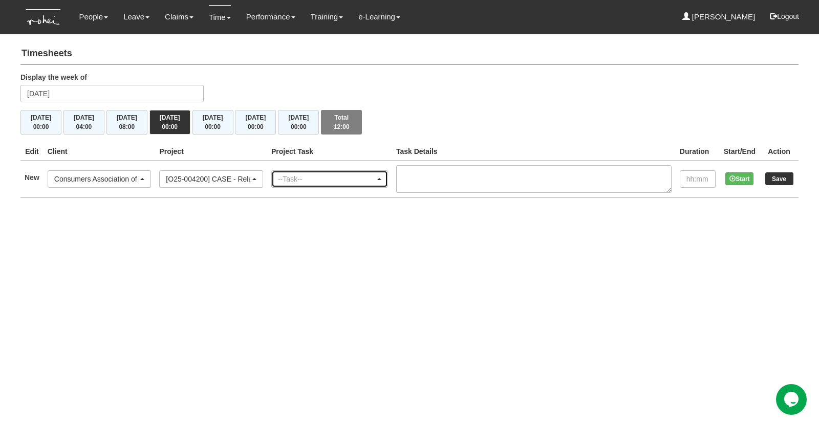
click at [329, 181] on div "--Task--" at bounding box center [326, 179] width 97 height 10
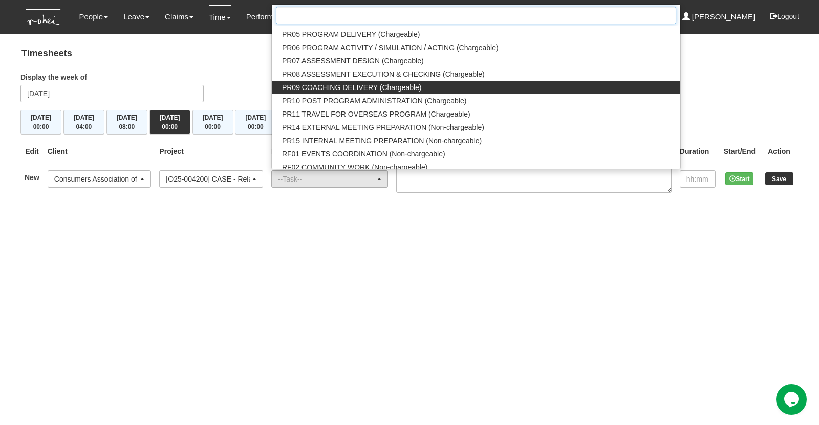
scroll to position [1023, 0]
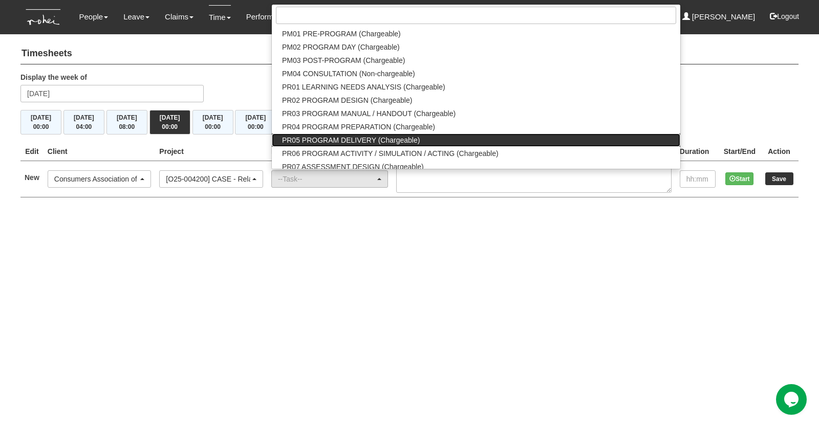
click at [335, 138] on span "PR05 PROGRAM DELIVERY (Chargeable)" at bounding box center [351, 140] width 138 height 10
select select "89"
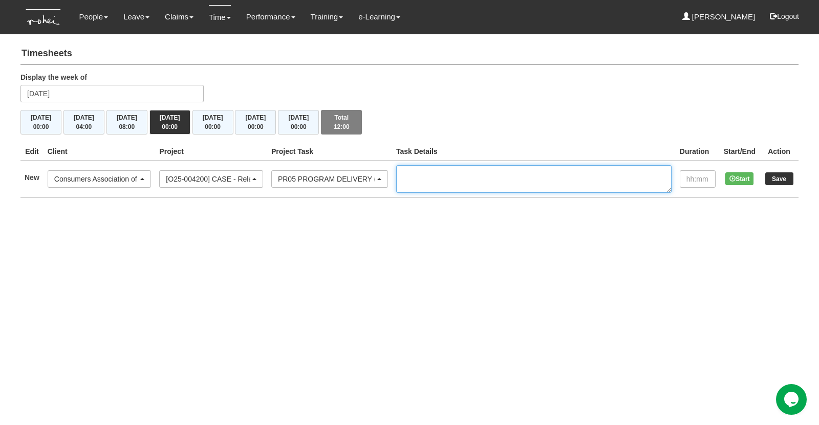
click at [433, 171] on textarea at bounding box center [533, 179] width 275 height 28
type textarea "RLPM PEL5"
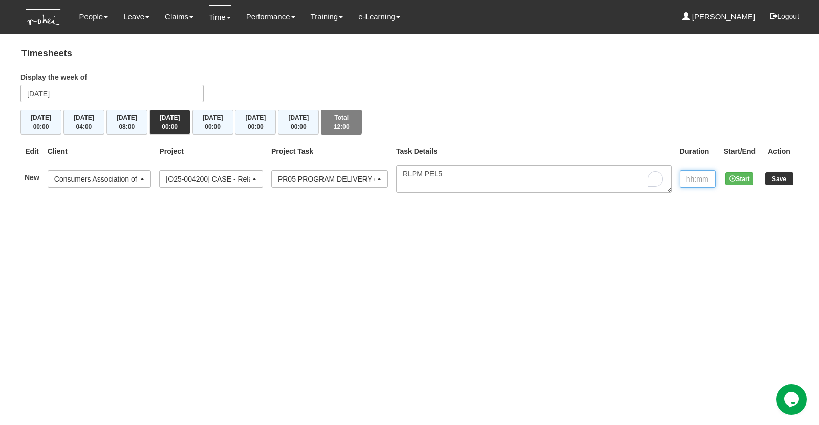
click at [694, 179] on input "text" at bounding box center [698, 178] width 36 height 17
type input ":"
type input "8:00"
click at [770, 177] on input "Save" at bounding box center [779, 178] width 28 height 13
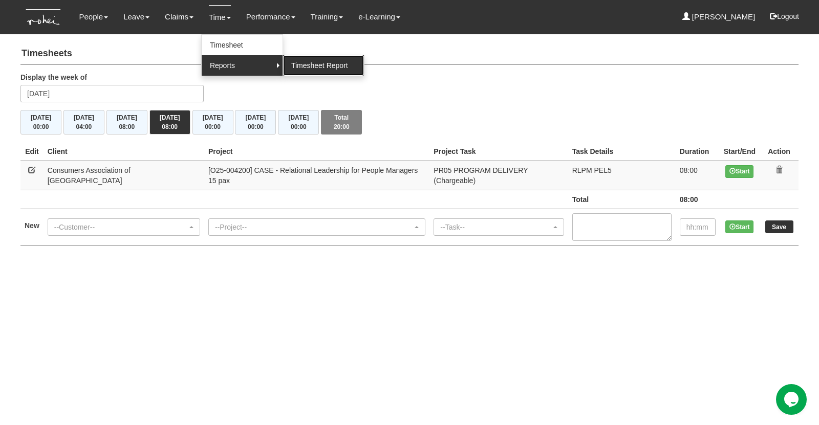
click at [288, 62] on link "Timesheet Report" at bounding box center [323, 65] width 81 height 20
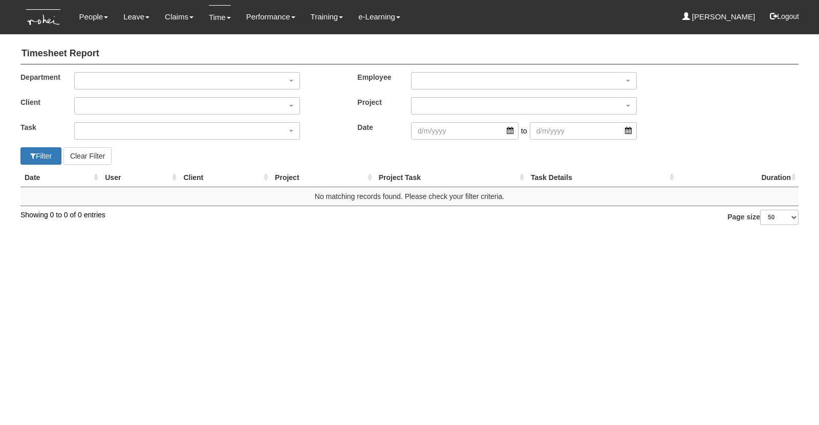
select select "50"
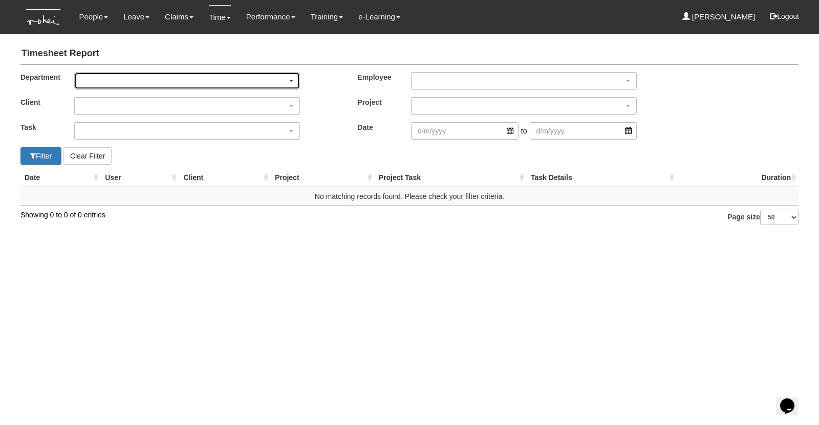
click at [187, 79] on div "button" at bounding box center [187, 81] width 225 height 16
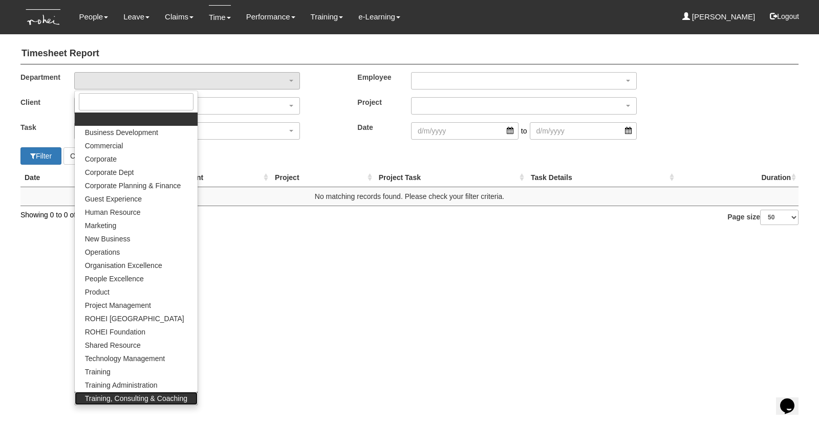
click at [168, 398] on span "Training, Consulting & Coaching" at bounding box center [136, 398] width 102 height 10
select select "140"
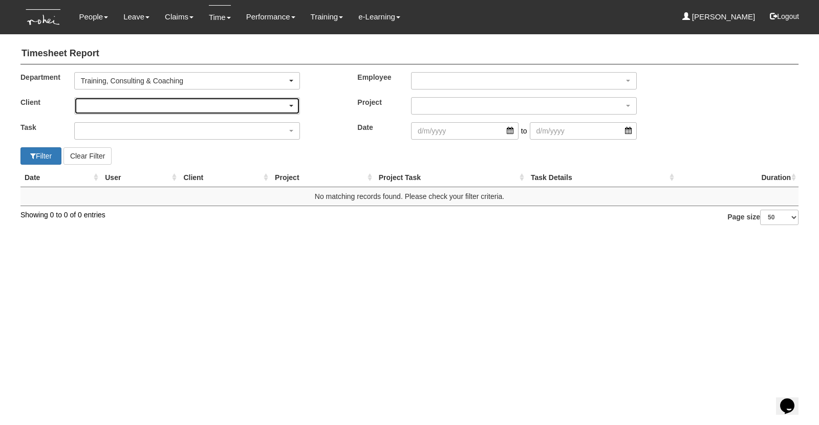
click at [140, 101] on div "button" at bounding box center [187, 106] width 225 height 16
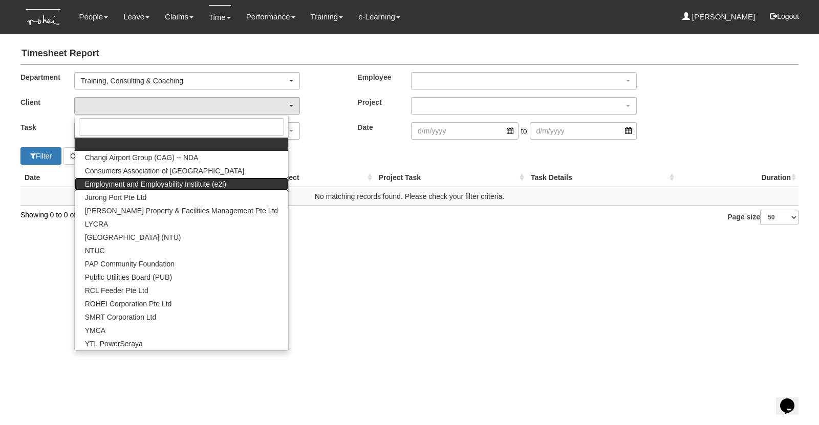
click at [112, 182] on span "Employment and Employability Institute (e2i)" at bounding box center [155, 184] width 141 height 10
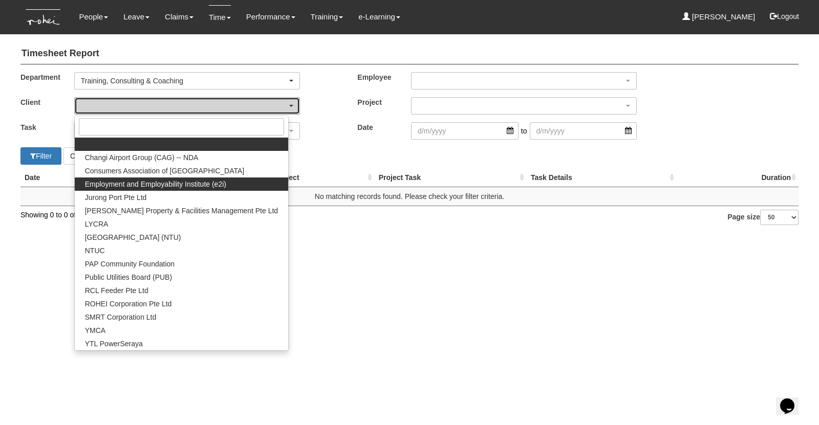
select select "48"
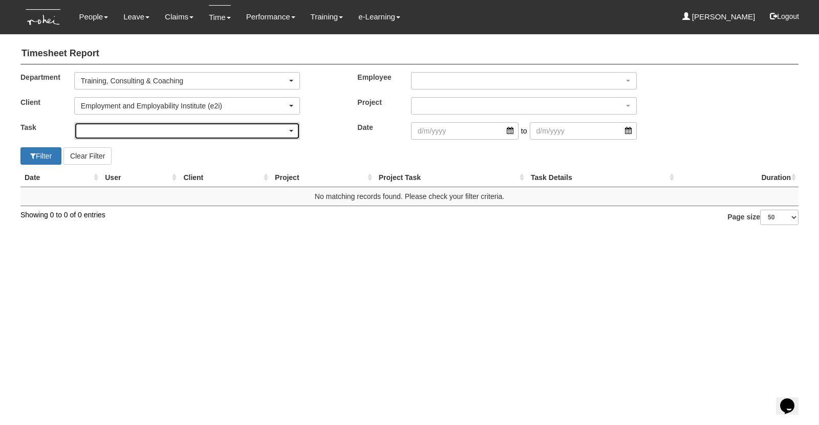
click at [148, 134] on div "button" at bounding box center [187, 131] width 225 height 16
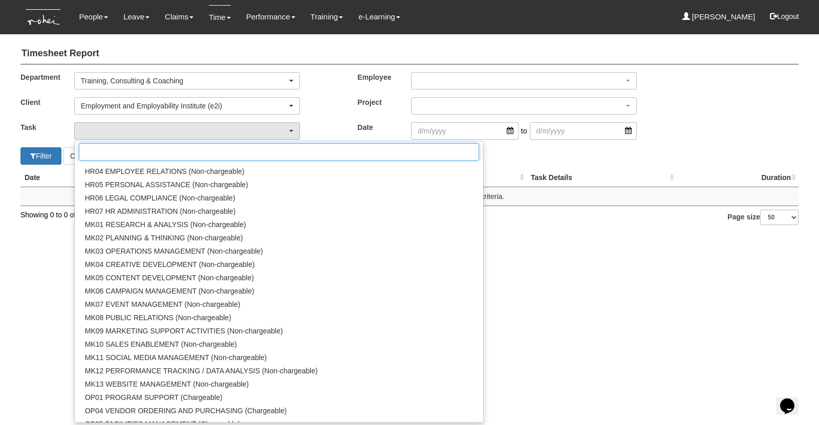
scroll to position [972, 0]
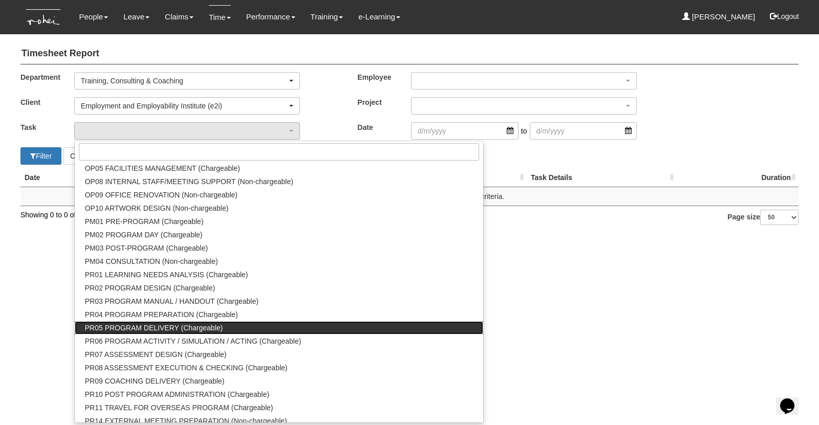
click at [114, 324] on span "PR05 PROGRAM DELIVERY (Chargeable)" at bounding box center [154, 328] width 138 height 10
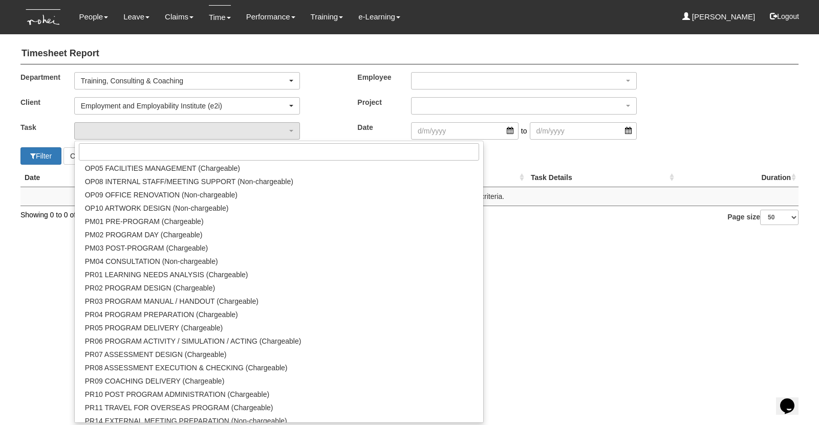
select select "89"
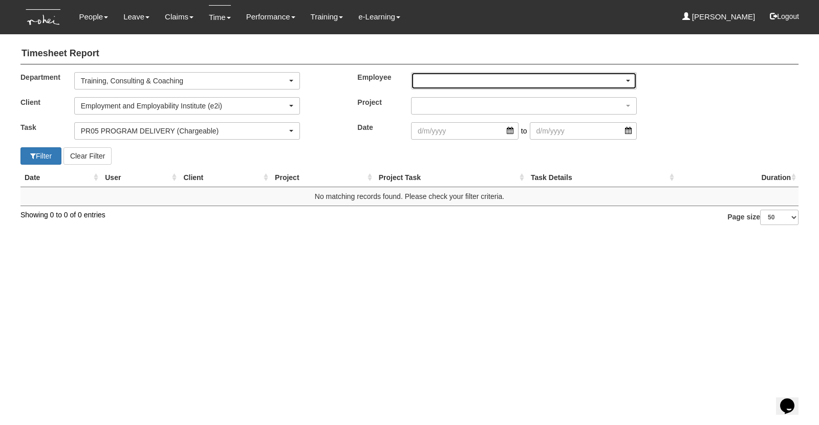
click at [491, 80] on div "button" at bounding box center [523, 81] width 225 height 16
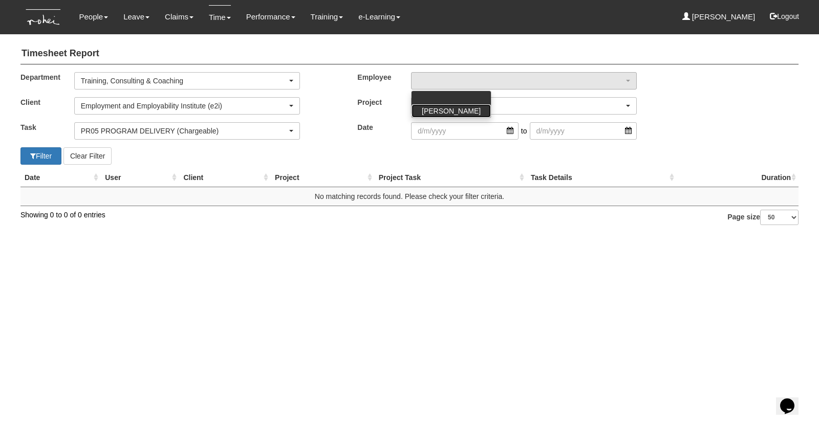
click at [452, 113] on span "[PERSON_NAME]" at bounding box center [451, 111] width 59 height 10
select select "b1842910-128f-4160-8918-158c40b1dcc2"
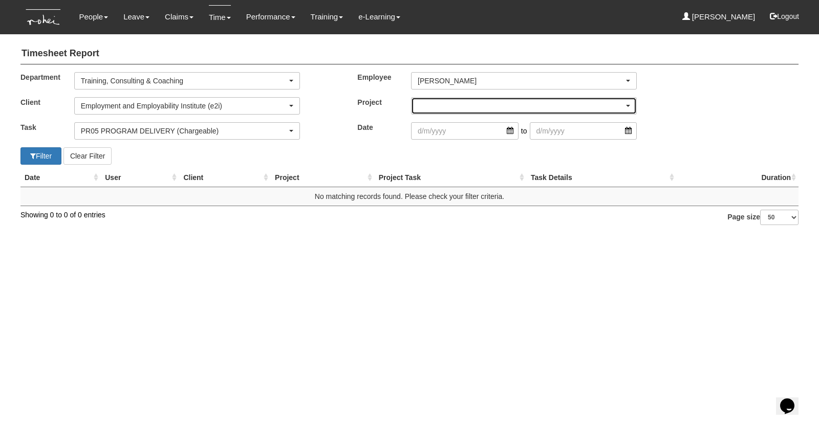
click at [447, 100] on div "button" at bounding box center [523, 106] width 225 height 16
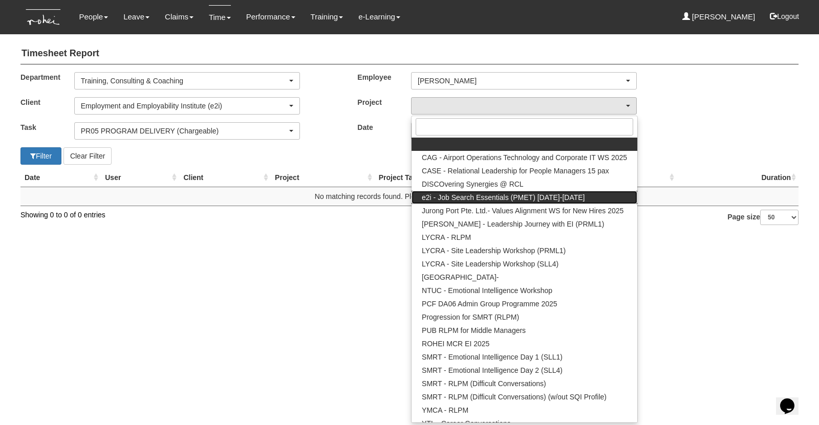
click at [447, 196] on span "e2i - Job Search Essentials (PMET) [DATE]-[DATE]" at bounding box center [503, 197] width 163 height 10
select select "2546"
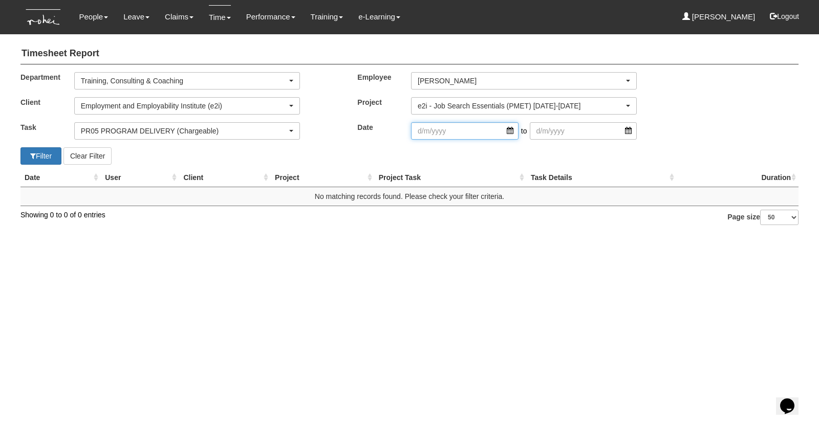
click at [426, 129] on input "search" at bounding box center [464, 130] width 107 height 17
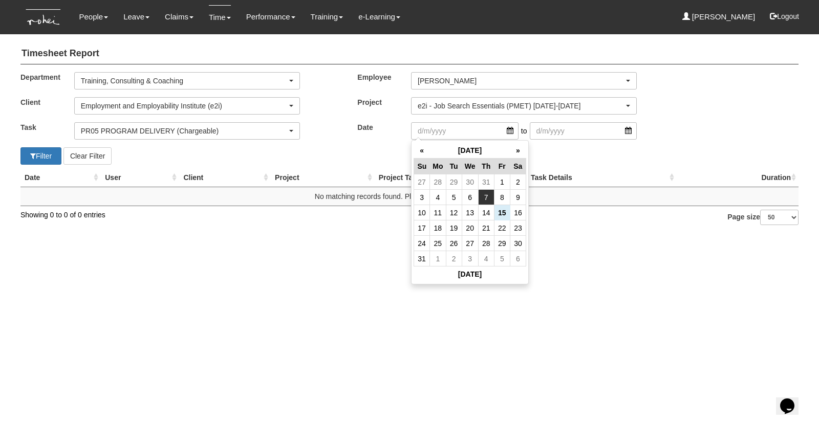
click at [490, 199] on td "7" at bounding box center [486, 197] width 16 height 15
type input "[DATE]"
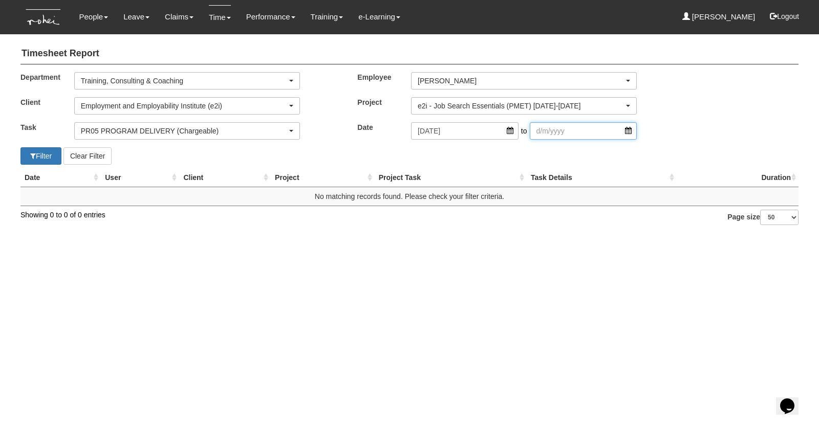
click at [622, 132] on input "search" at bounding box center [583, 130] width 107 height 17
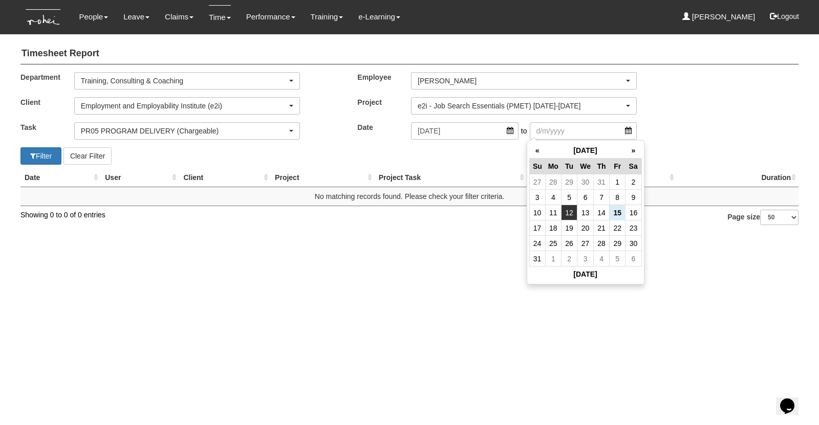
click at [569, 213] on td "12" at bounding box center [569, 212] width 16 height 15
type input "[DATE]"
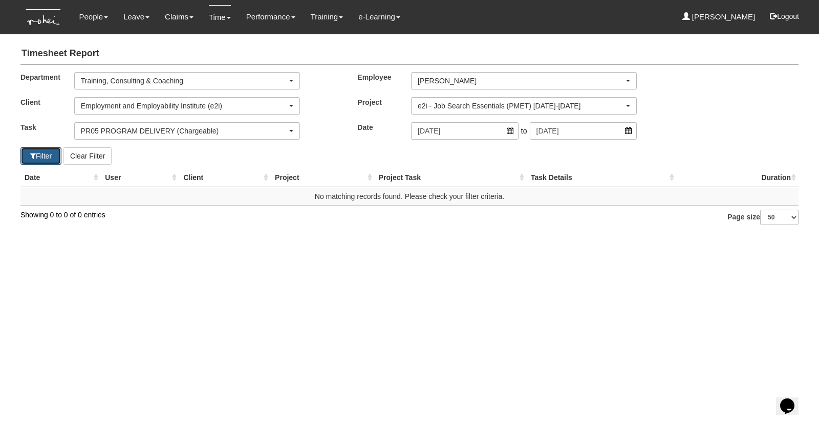
click at [44, 152] on button "Filter" at bounding box center [40, 155] width 41 height 17
select select "50"
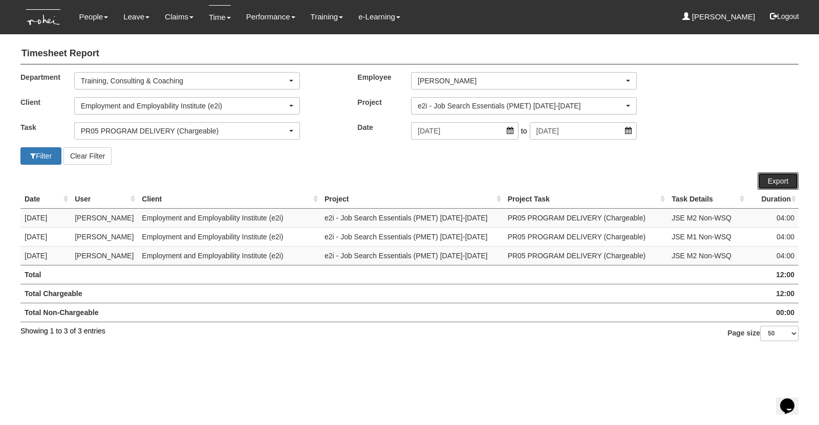
click at [776, 180] on link "Export" at bounding box center [777, 180] width 41 height 17
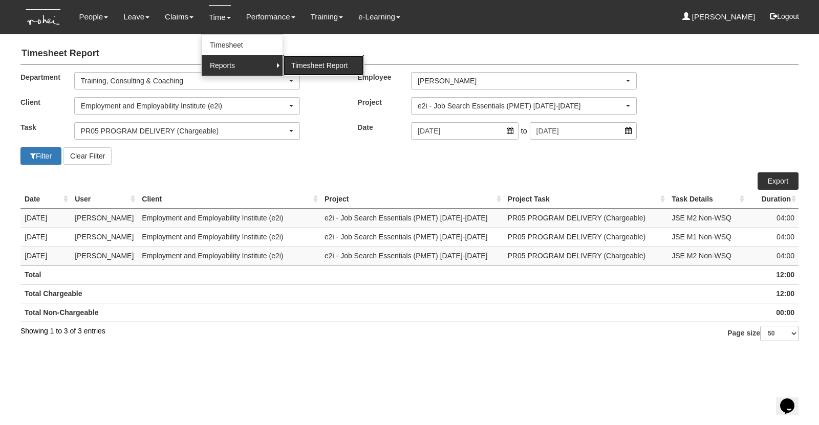
click at [300, 64] on link "Timesheet Report" at bounding box center [323, 65] width 81 height 20
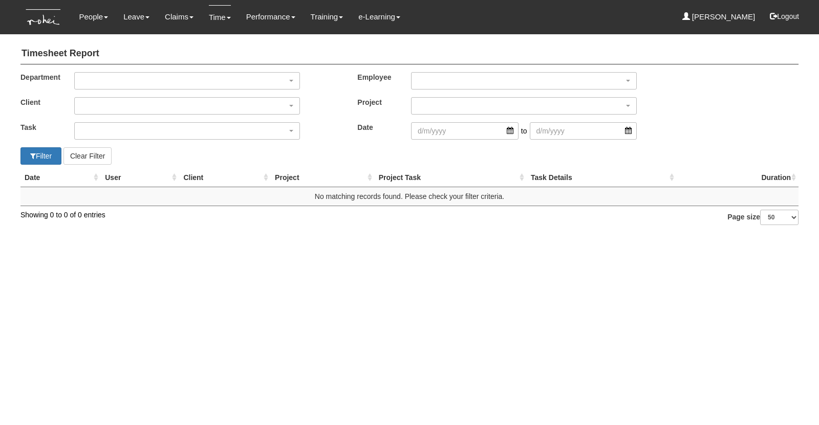
select select "50"
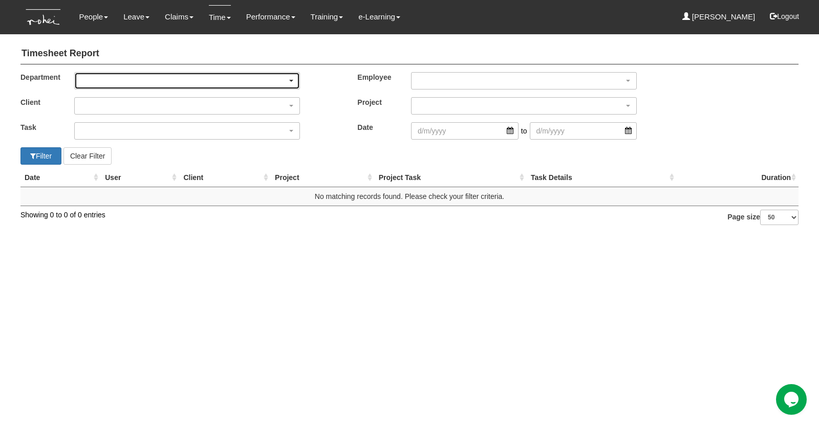
click at [144, 81] on div "button" at bounding box center [187, 81] width 225 height 16
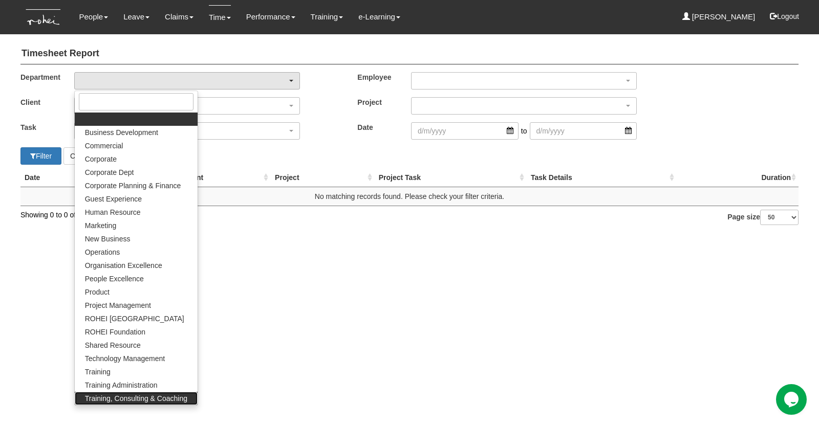
click at [177, 398] on span "Training, Consulting & Coaching" at bounding box center [136, 398] width 102 height 10
select select "140"
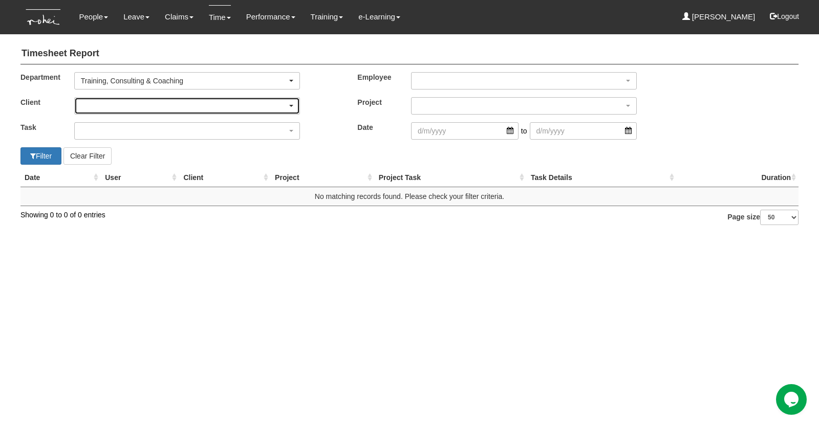
click at [137, 105] on div "button" at bounding box center [187, 106] width 225 height 16
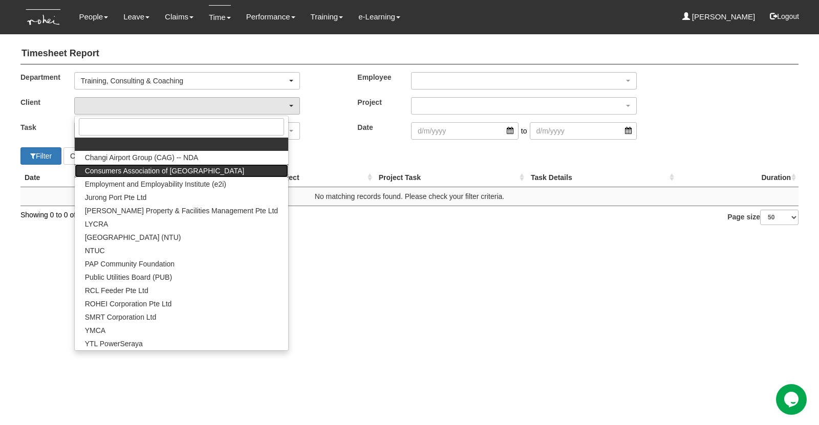
click at [110, 170] on span "Consumers Association of [GEOGRAPHIC_DATA]" at bounding box center [164, 171] width 159 height 10
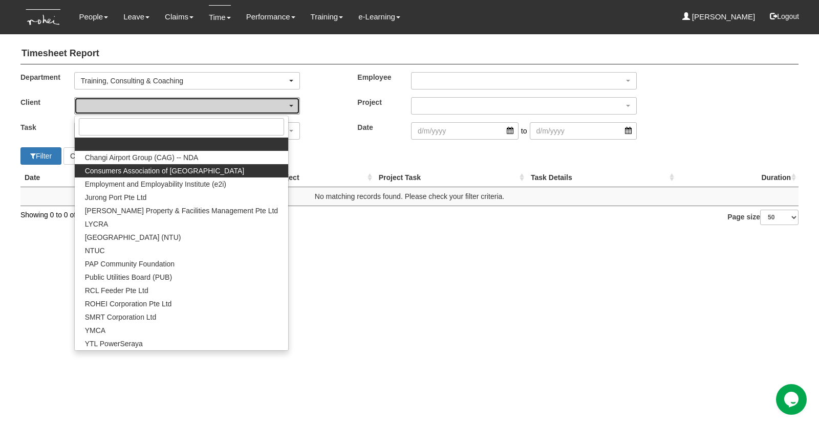
select select "826"
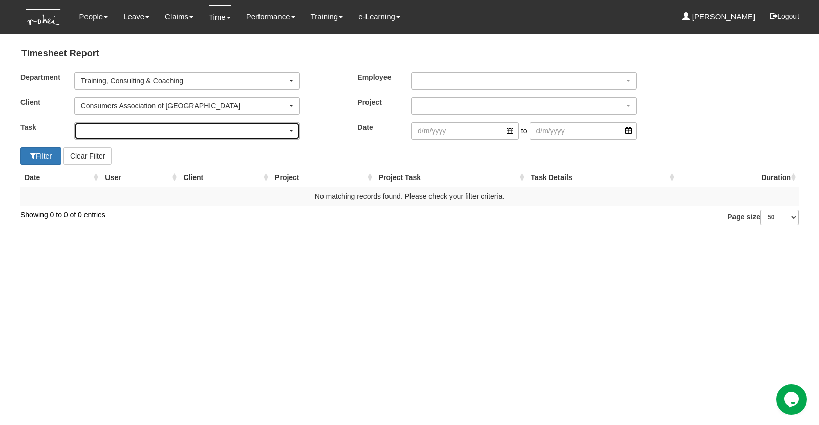
click at [123, 130] on div "button" at bounding box center [187, 131] width 225 height 16
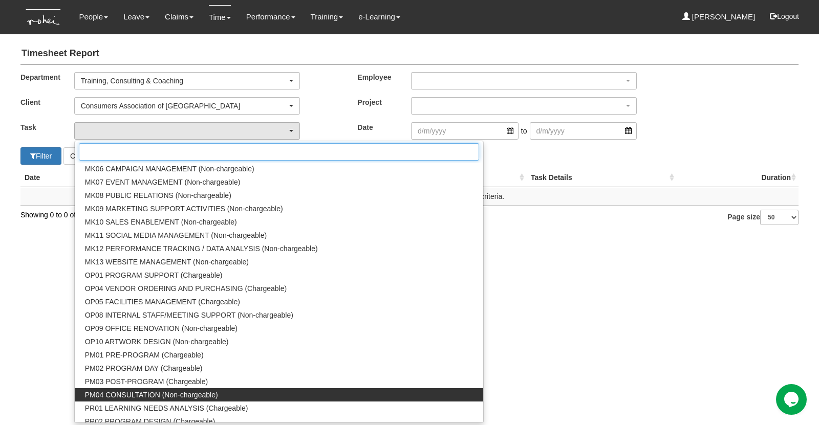
scroll to position [972, 0]
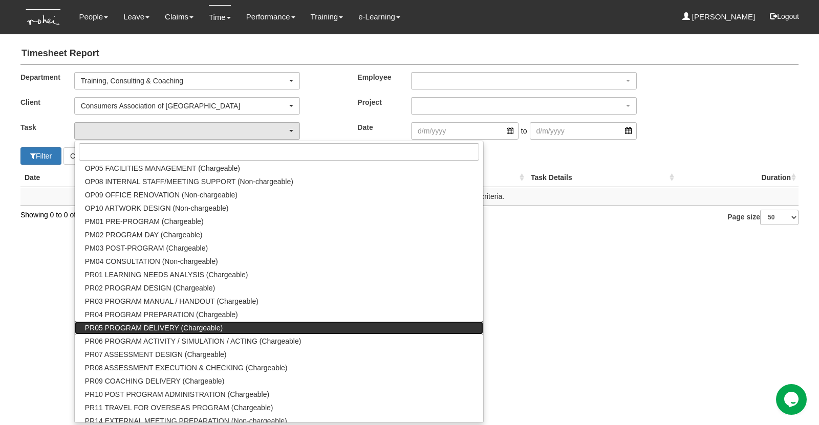
click at [128, 328] on span "PR05 PROGRAM DELIVERY (Chargeable)" at bounding box center [154, 328] width 138 height 10
select select "89"
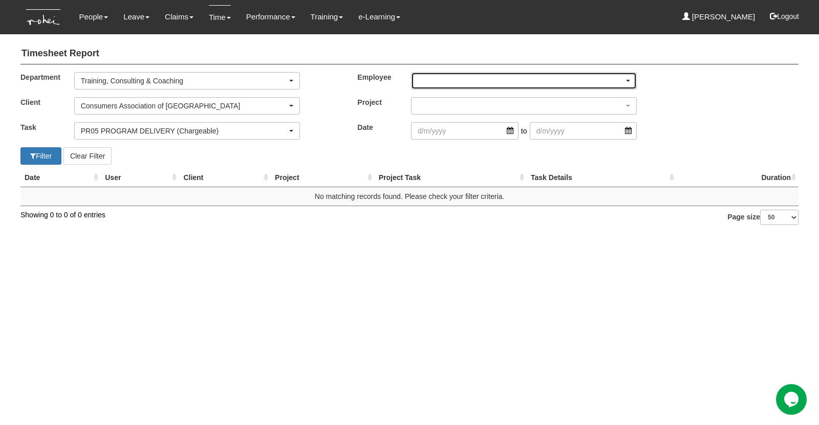
click at [436, 80] on div "button" at bounding box center [523, 81] width 225 height 16
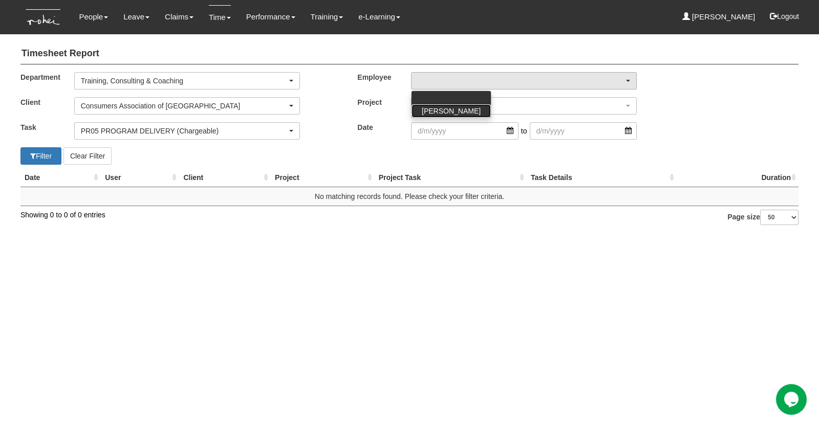
click at [445, 112] on span "[PERSON_NAME]" at bounding box center [451, 111] width 59 height 10
select select "b1842910-128f-4160-8918-158c40b1dcc2"
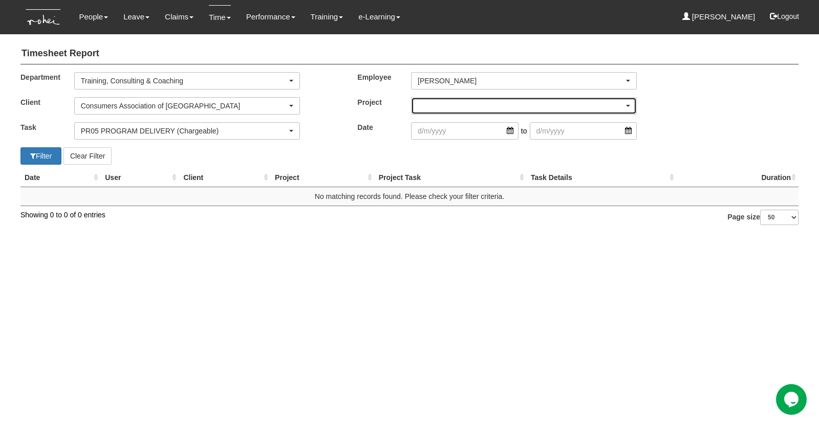
click at [445, 104] on div "button" at bounding box center [523, 106] width 225 height 16
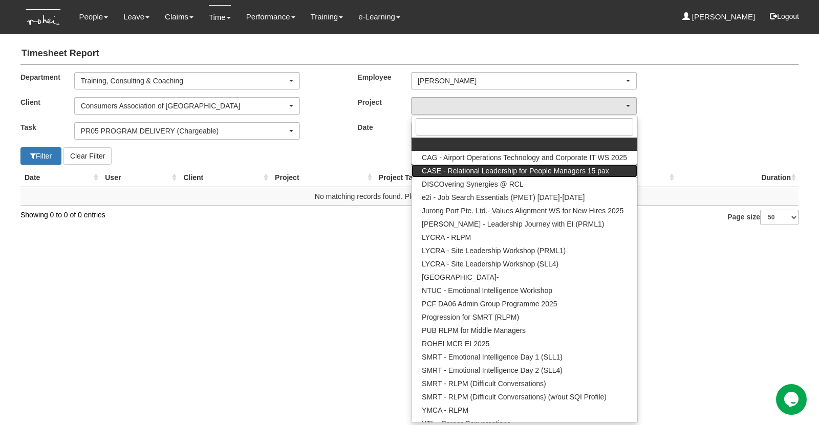
click at [498, 171] on span "CASE - Relational Leadership for People Managers 15 pax" at bounding box center [515, 171] width 187 height 10
select select "2821"
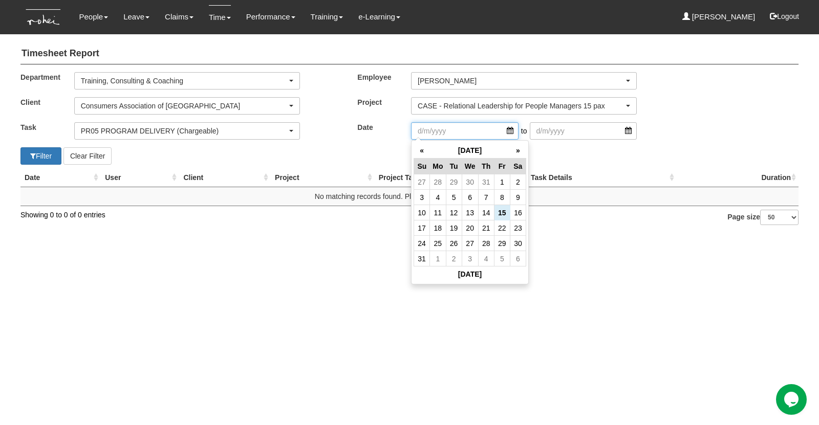
click at [442, 129] on input "search" at bounding box center [464, 130] width 107 height 17
click at [472, 215] on td "13" at bounding box center [470, 212] width 16 height 15
type input "[DATE]"
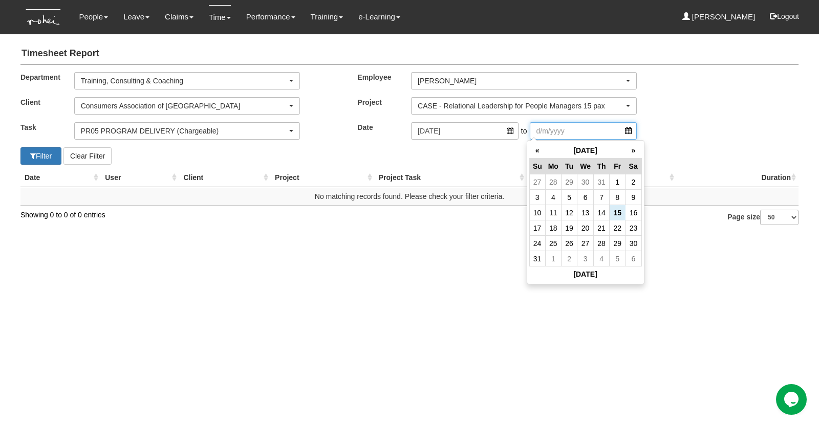
click at [547, 134] on input "search" at bounding box center [583, 130] width 107 height 17
click at [598, 211] on td "14" at bounding box center [602, 212] width 16 height 15
type input "[DATE]"
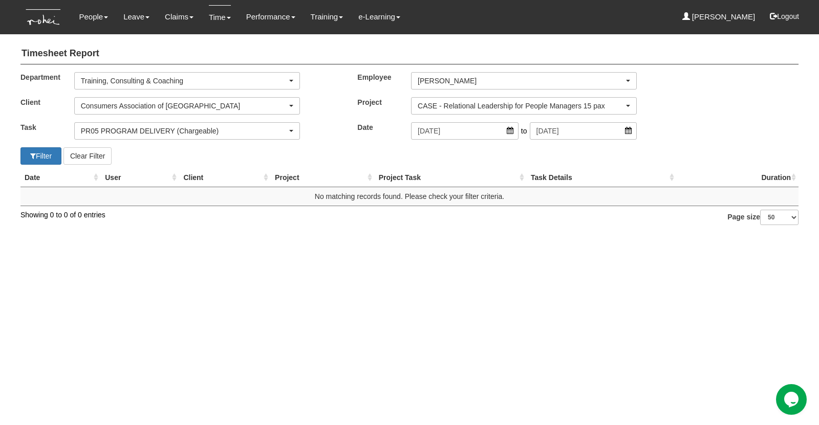
click at [366, 235] on html "Toggle navigation People Personal Information Staff Directory Leave Apply for L…" at bounding box center [409, 117] width 819 height 235
click at [43, 154] on button "Filter" at bounding box center [40, 155] width 41 height 17
select select "50"
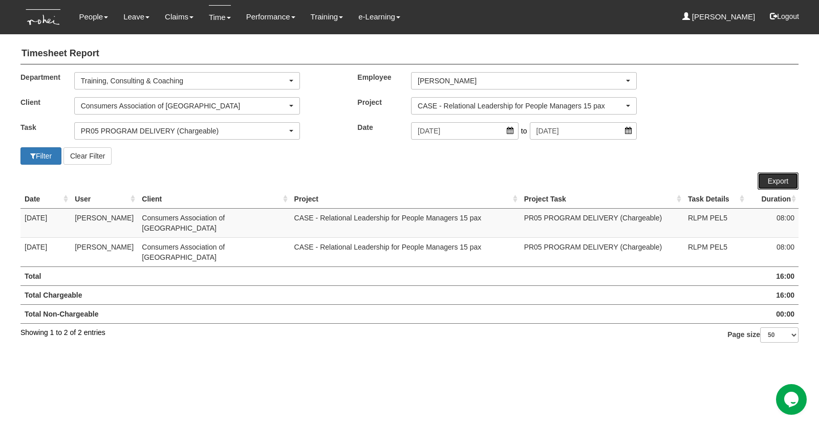
click at [772, 179] on link "Export" at bounding box center [777, 180] width 41 height 17
